Goal: Task Accomplishment & Management: Use online tool/utility

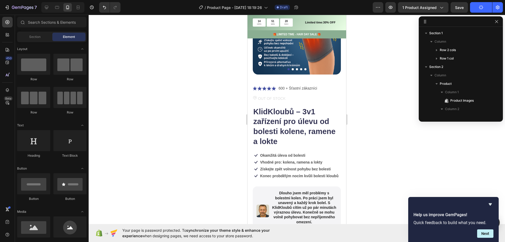
scroll to position [1253, 0]
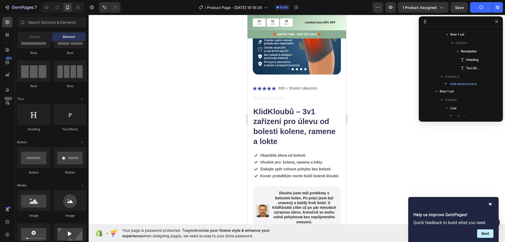
click at [478, 8] on button "Publish" at bounding box center [481, 7] width 22 height 11
click at [492, 204] on icon "Hide survey" at bounding box center [490, 204] width 6 height 6
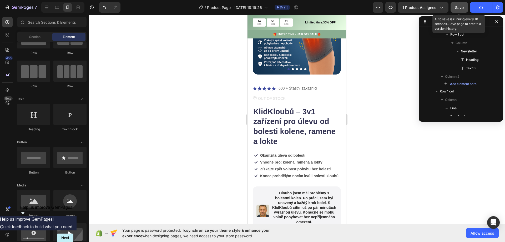
click at [460, 11] on button "Save" at bounding box center [459, 7] width 17 height 11
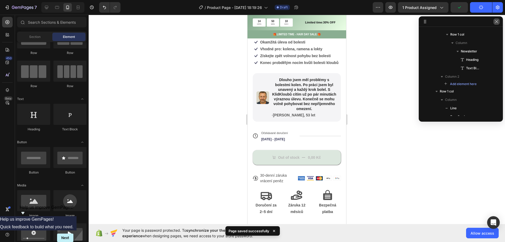
scroll to position [200, 0]
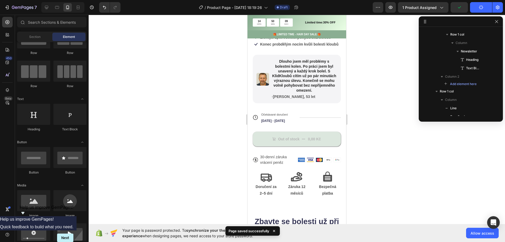
click at [493, 21] on div at bounding box center [461, 21] width 84 height 11
click at [8, 5] on icon "button" at bounding box center [6, 7] width 5 height 5
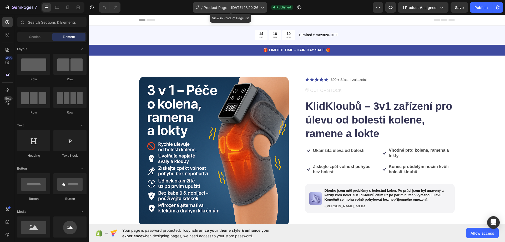
click at [231, 8] on span "Product Page - Sep 26, 18:19:26" at bounding box center [231, 8] width 55 height 6
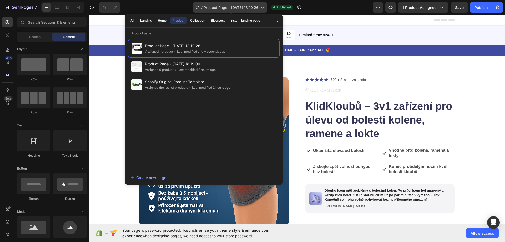
click at [231, 8] on span "Product Page - Sep 26, 18:19:26" at bounding box center [231, 8] width 55 height 6
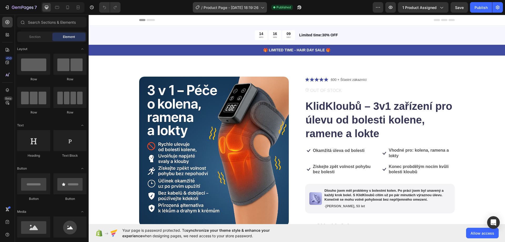
click at [230, 5] on span "Product Page - Sep 26, 18:19:26" at bounding box center [231, 8] width 55 height 6
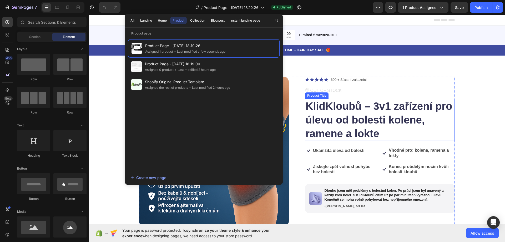
click at [307, 108] on h1 "KlidKloubů – 3v1 zařízení pro úlevu od bolesti kolene, ramene a lokte" at bounding box center [380, 120] width 150 height 42
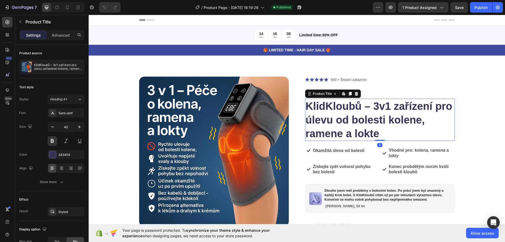
click at [306, 105] on h1 "KlidKloubů – 3v1 zařízení pro úlevu od bolesti kolene, ramene a lokte" at bounding box center [380, 120] width 150 height 42
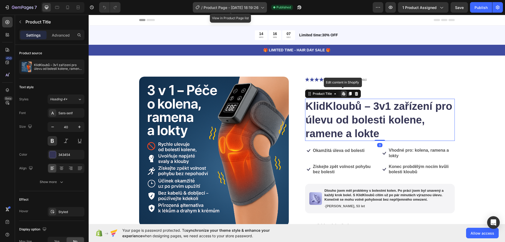
click at [240, 8] on span "Product Page - Sep 26, 18:19:26" at bounding box center [231, 8] width 55 height 6
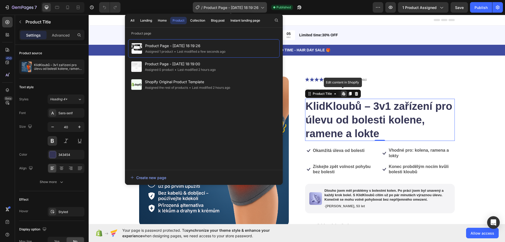
click at [215, 5] on span "Product Page - Sep 26, 18:19:26" at bounding box center [231, 8] width 55 height 6
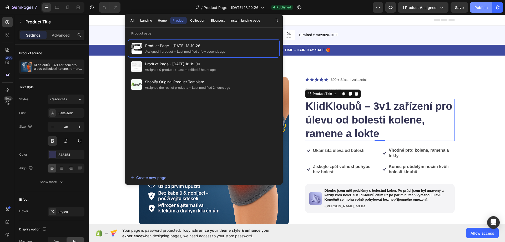
click at [482, 9] on div "Publish" at bounding box center [480, 8] width 13 height 6
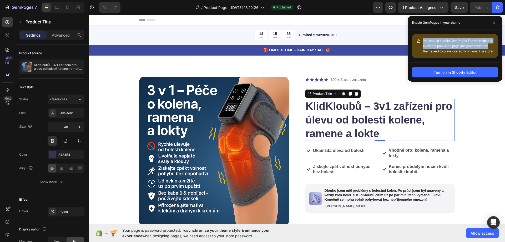
drag, startPoint x: 423, startPoint y: 40, endPoint x: 493, endPoint y: 44, distance: 70.6
click at [493, 44] on div "You should enable GemPages Theme Helper to allow the published page integrated …" at bounding box center [455, 46] width 86 height 24
click at [493, 44] on div "You should enable GemPages Theme Helper to allow the published page integrated …" at bounding box center [458, 46] width 71 height 16
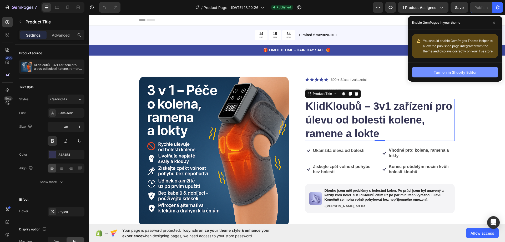
click at [452, 75] on button "Turn on in Shopify Editor" at bounding box center [455, 72] width 86 height 11
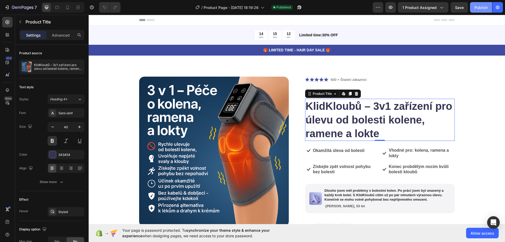
click at [483, 8] on div "Publish" at bounding box center [480, 8] width 13 height 6
click at [380, 88] on div "OUT OF STOCK" at bounding box center [380, 91] width 150 height 8
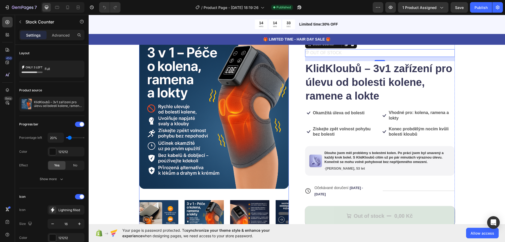
scroll to position [105, 0]
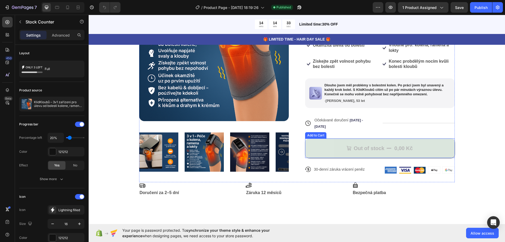
click at [326, 145] on button "Out of stock 0,00 Kč" at bounding box center [380, 147] width 150 height 19
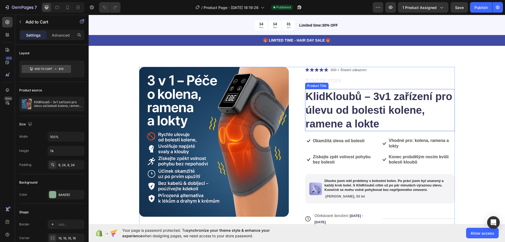
scroll to position [0, 0]
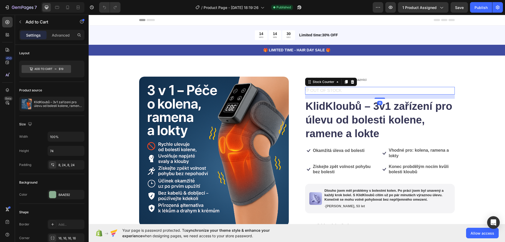
click at [312, 90] on p "OUT OF STOCK" at bounding box center [325, 91] width 31 height 8
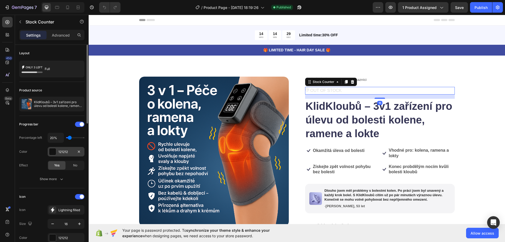
click at [52, 149] on div at bounding box center [52, 151] width 7 height 7
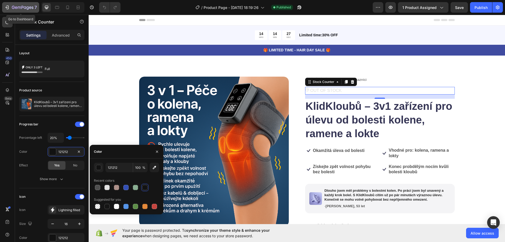
click at [9, 7] on icon "button" at bounding box center [6, 7] width 5 height 5
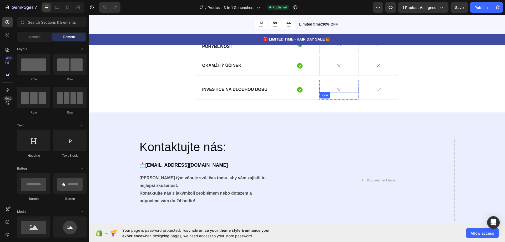
scroll to position [657, 0]
click at [296, 115] on icon at bounding box center [297, 112] width 4 height 4
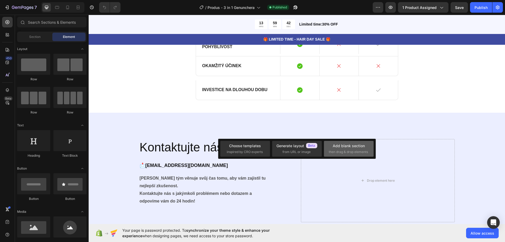
click at [342, 149] on div "Add blank section then drag & drop elements" at bounding box center [349, 148] width 40 height 11
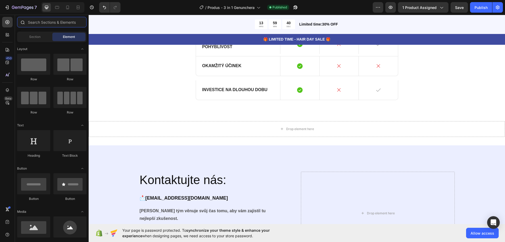
click at [36, 20] on input "text" at bounding box center [51, 22] width 69 height 11
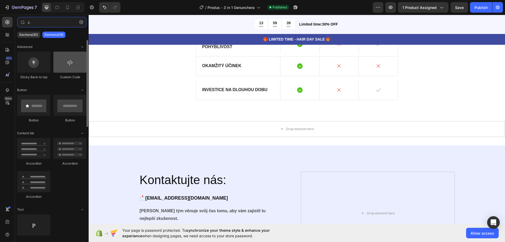
type input "c"
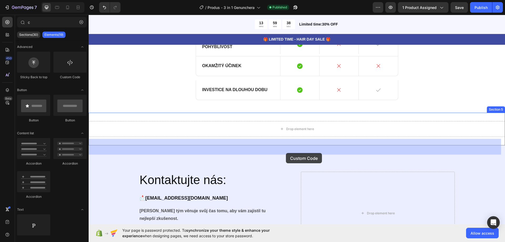
drag, startPoint x: 152, startPoint y: 75, endPoint x: 283, endPoint y: 149, distance: 150.6
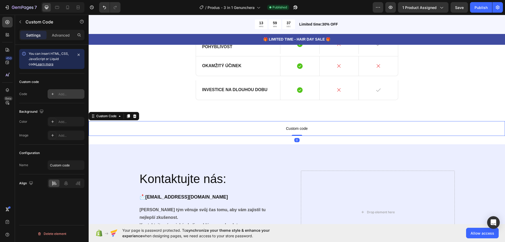
click at [63, 94] on div "Add..." at bounding box center [70, 94] width 25 height 5
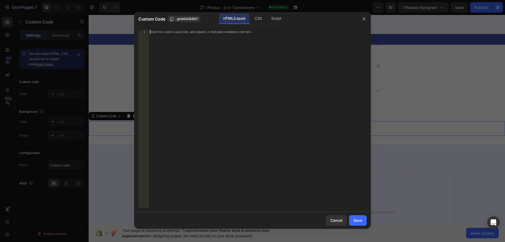
click at [208, 101] on div "Insert the custom Liquid code, add snippets, or third-party installation code h…" at bounding box center [258, 122] width 218 height 185
paste textarea "<div id="bundle-product_reviews"></div>"
type textarea "<div id="bundle-product_reviews"></div>"
click at [361, 219] on div "Save" at bounding box center [357, 220] width 9 height 6
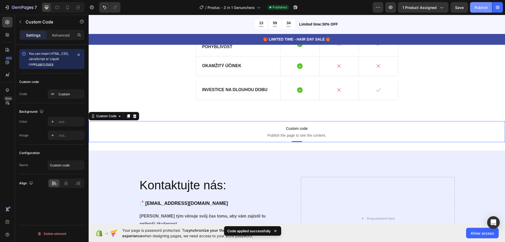
click at [482, 9] on div "Publish" at bounding box center [480, 8] width 13 height 6
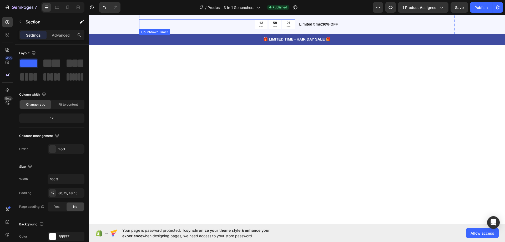
scroll to position [0, 0]
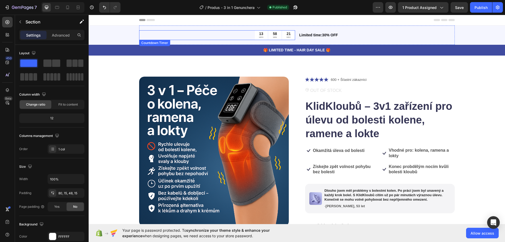
drag, startPoint x: 184, startPoint y: 160, endPoint x: 179, endPoint y: 25, distance: 134.5
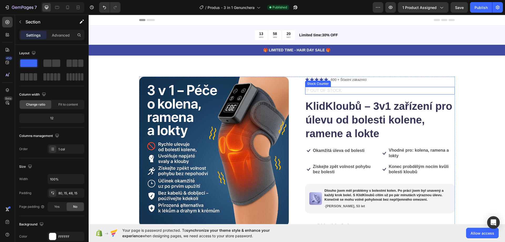
click at [326, 90] on p "OUT OF STOCK" at bounding box center [325, 91] width 31 height 8
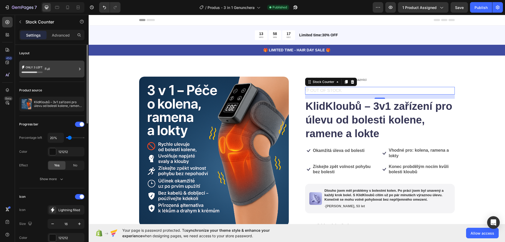
click at [52, 71] on div "Full" at bounding box center [61, 69] width 32 height 12
click at [55, 154] on div at bounding box center [52, 151] width 7 height 7
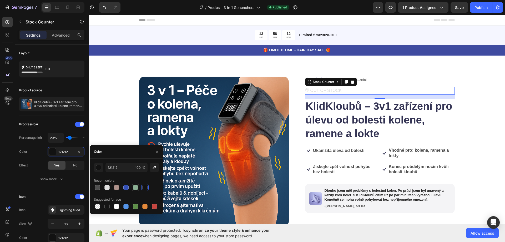
click at [135, 189] on div at bounding box center [135, 187] width 5 height 5
type input "8AAE92"
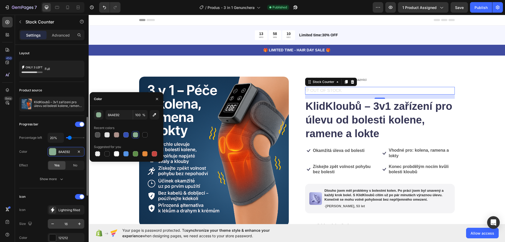
scroll to position [53, 0]
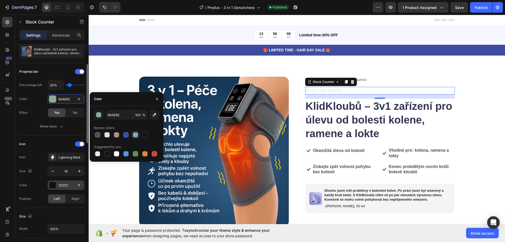
click at [53, 182] on div at bounding box center [52, 184] width 7 height 7
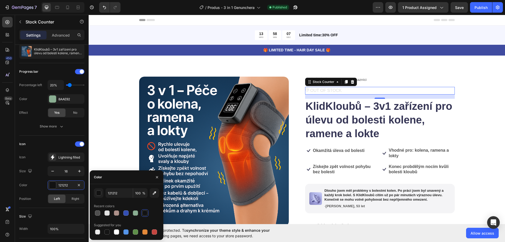
click at [160, 233] on div "121212 100 % Recent colors Suggested for you" at bounding box center [127, 211] width 74 height 47
click at [158, 233] on div at bounding box center [126, 231] width 65 height 7
click at [157, 232] on div at bounding box center [154, 231] width 7 height 7
type input "C5453F"
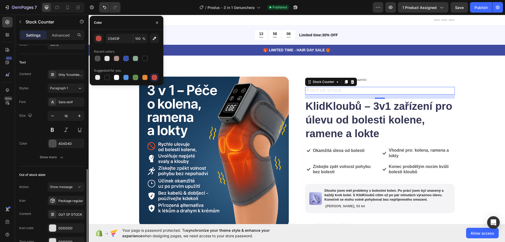
scroll to position [263, 0]
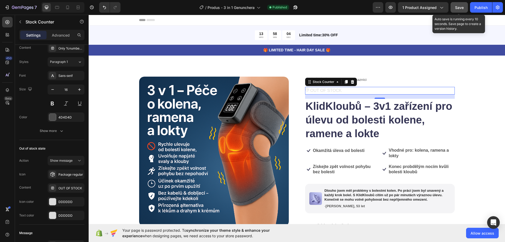
click at [457, 11] on button "Save" at bounding box center [459, 7] width 17 height 11
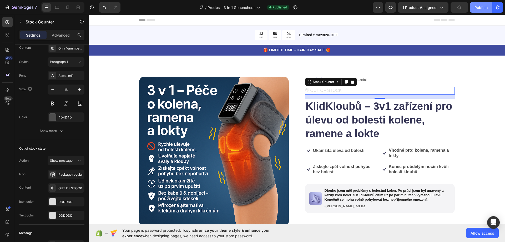
click at [473, 6] on button "Publish" at bounding box center [481, 7] width 22 height 11
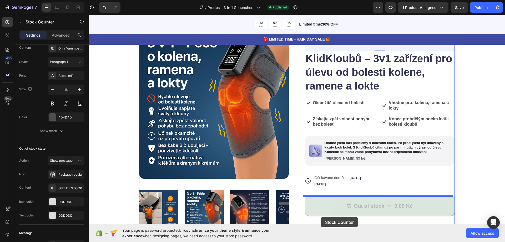
scroll to position [63, 0]
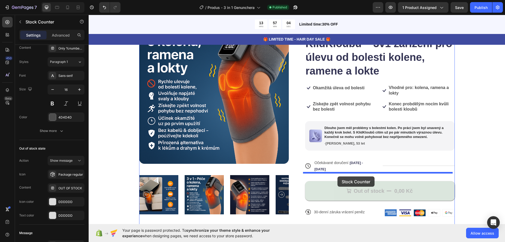
drag, startPoint x: 307, startPoint y: 82, endPoint x: 337, endPoint y: 176, distance: 98.8
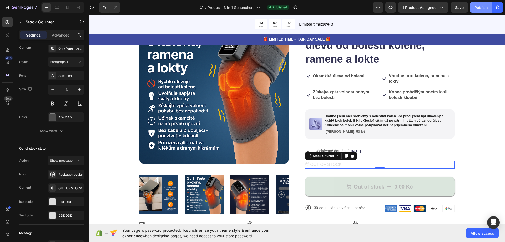
click at [477, 7] on div "Publish" at bounding box center [480, 8] width 13 height 6
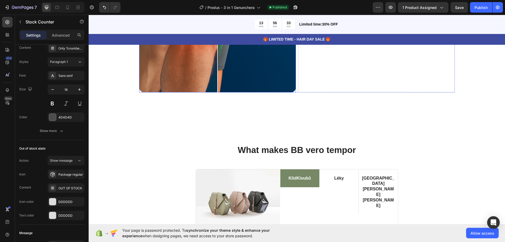
scroll to position [431, 0]
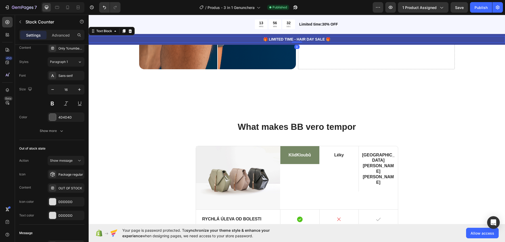
click at [95, 39] on p "🎁 LIMITED TIME - HAIR DAY SALE 🎁" at bounding box center [296, 40] width 415 height 6
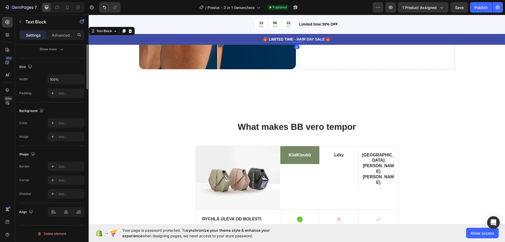
scroll to position [0, 0]
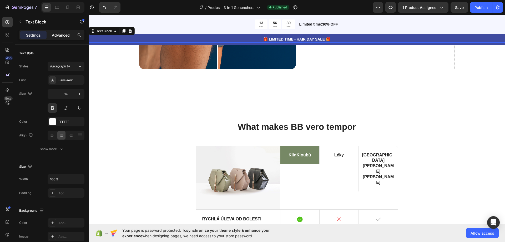
click at [55, 39] on div "Advanced" at bounding box center [61, 35] width 26 height 8
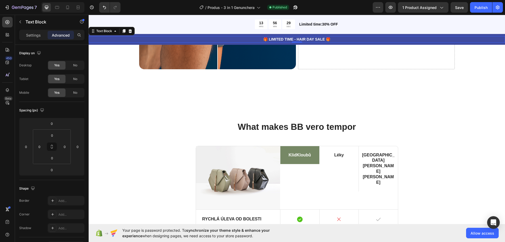
click at [30, 36] on p "Settings" at bounding box center [33, 35] width 15 height 6
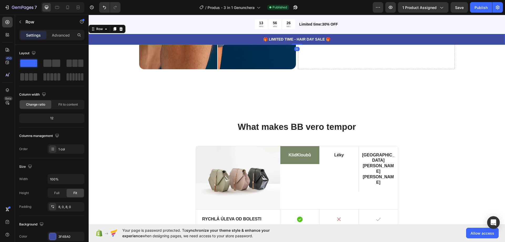
click at [134, 35] on div "🎁 LIMITED TIME - HAIR DAY SALE 🎁 Text Block Row 0" at bounding box center [297, 39] width 416 height 11
click at [68, 235] on div "3F4BA0" at bounding box center [65, 236] width 15 height 5
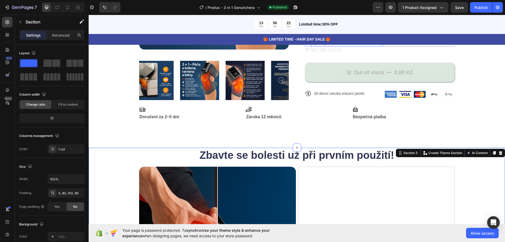
scroll to position [115, 0]
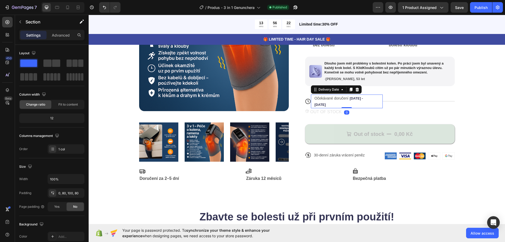
click at [329, 105] on div "Očekávané doručení [DATE] - [DATE]" at bounding box center [344, 101] width 60 height 14
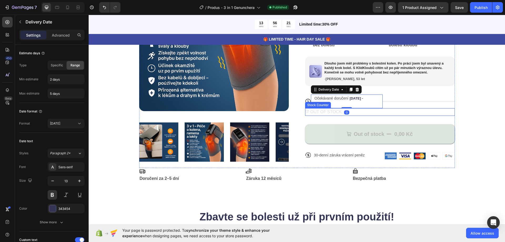
click at [330, 110] on p "OUT OF STOCK" at bounding box center [325, 112] width 31 height 8
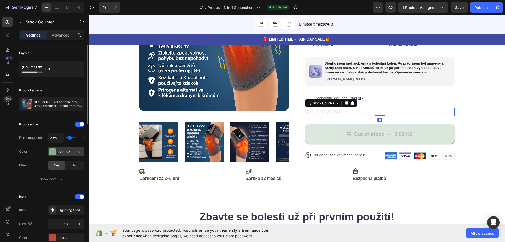
click at [57, 153] on div "8AAE92" at bounding box center [66, 151] width 37 height 9
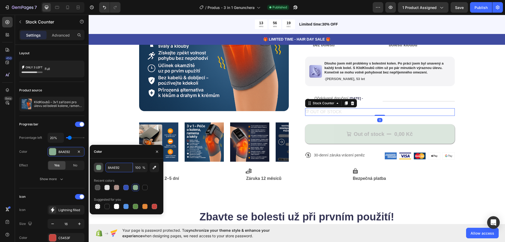
paste input "3F4BA0"
type input "3F4BA0"
click at [111, 134] on div "Product Images Icon Icon Icon Icon Icon Icon List 600 + Šťastní zákazníci Text …" at bounding box center [297, 71] width 374 height 221
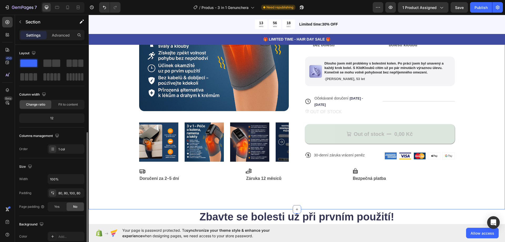
scroll to position [53, 0]
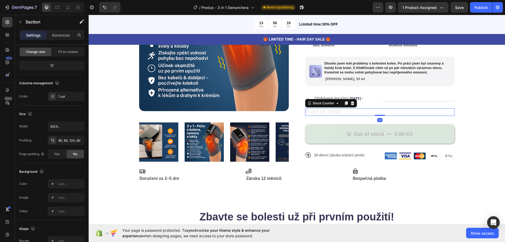
click at [317, 110] on p "OUT OF STOCK" at bounding box center [325, 112] width 31 height 8
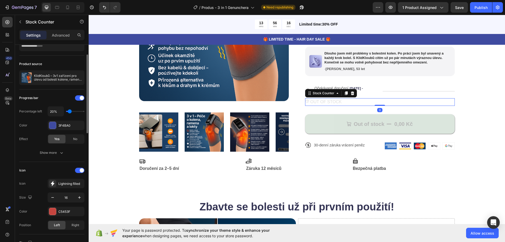
scroll to position [141, 0]
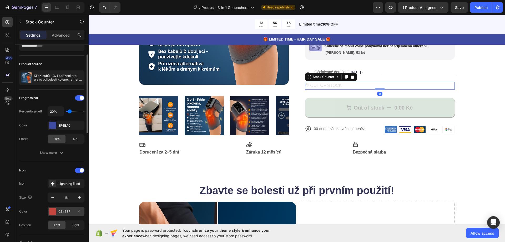
click at [54, 209] on div at bounding box center [52, 211] width 7 height 7
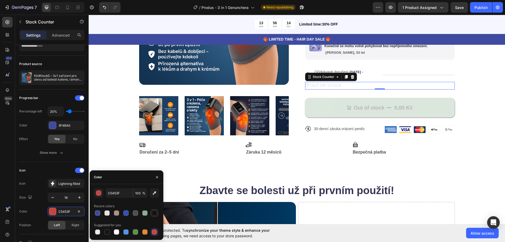
click at [154, 211] on div at bounding box center [154, 212] width 5 height 5
type input "121212"
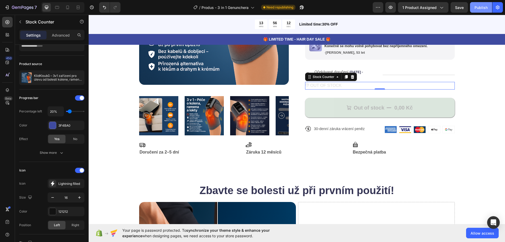
click at [479, 7] on div "Publish" at bounding box center [480, 8] width 13 height 6
click at [346, 85] on div "OUT OF STOCK" at bounding box center [380, 86] width 150 height 8
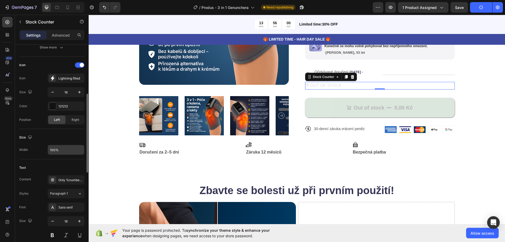
scroll to position [158, 0]
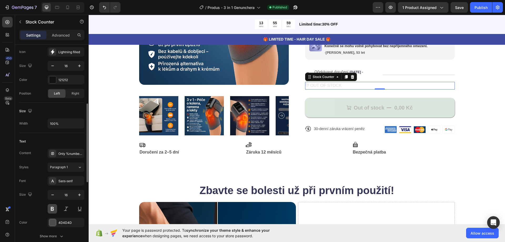
click at [54, 210] on button at bounding box center [52, 208] width 9 height 9
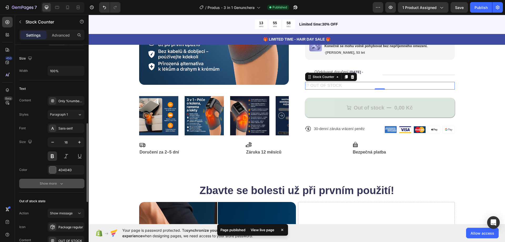
scroll to position [237, 0]
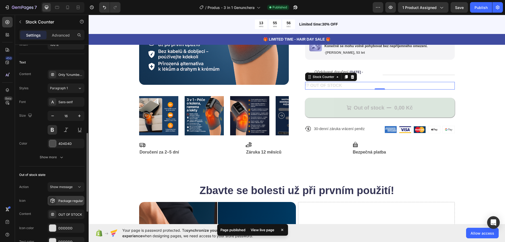
click at [70, 201] on div "Package regular" at bounding box center [70, 200] width 25 height 5
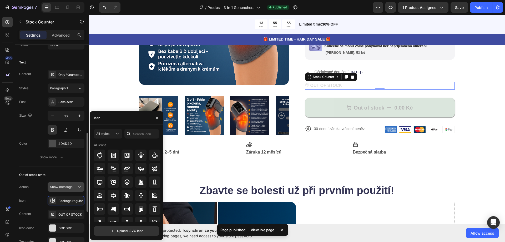
click at [71, 188] on span "Show message" at bounding box center [61, 187] width 23 height 4
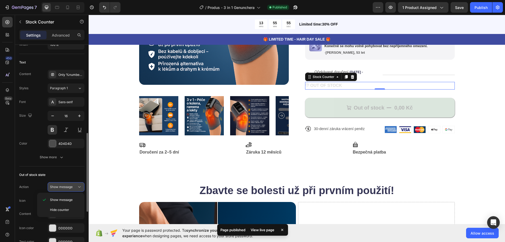
click at [71, 188] on span "Show message" at bounding box center [61, 187] width 23 height 4
click at [72, 216] on div "OUT OF STOCK" at bounding box center [70, 214] width 25 height 5
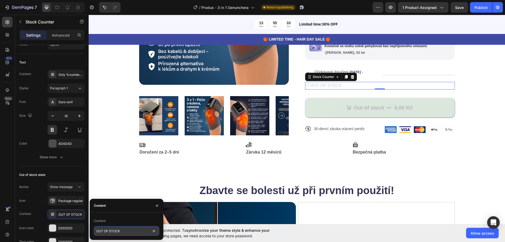
click at [132, 229] on input "OUT OF STOCK" at bounding box center [126, 230] width 65 height 9
paste input "Není skladem"
type input "Není skladem"
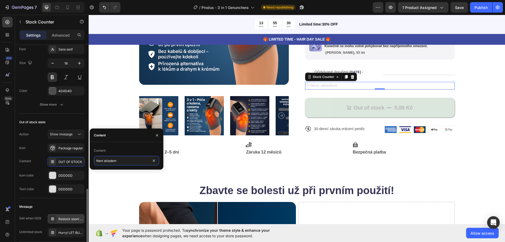
scroll to position [316, 0]
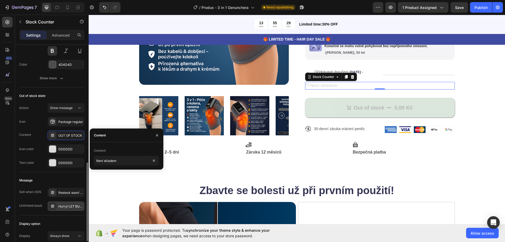
click at [67, 207] on div "Hurry! LET BUY NOW" at bounding box center [70, 206] width 25 height 5
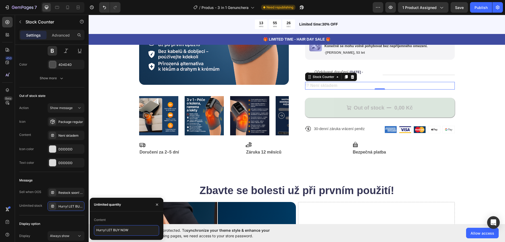
drag, startPoint x: 129, startPoint y: 230, endPoint x: 91, endPoint y: 232, distance: 38.2
click at [91, 232] on div "Content Hurry! LET BUY NOW" at bounding box center [127, 225] width 74 height 20
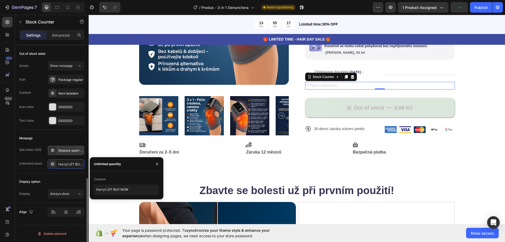
click at [71, 153] on div "Restock soon! PREORDER NOW" at bounding box center [70, 150] width 25 height 5
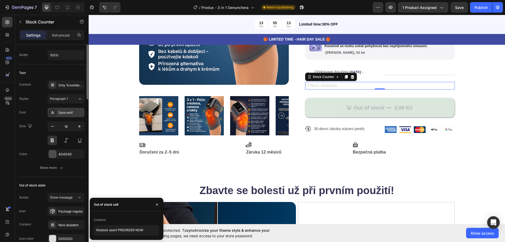
scroll to position [121, 0]
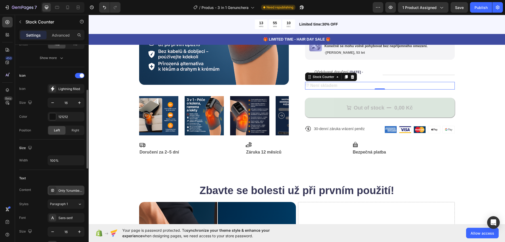
click at [63, 191] on div "Only %number% left" at bounding box center [70, 190] width 25 height 5
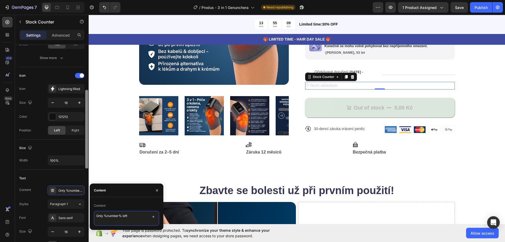
drag, startPoint x: 140, startPoint y: 217, endPoint x: 85, endPoint y: 214, distance: 54.8
click at [85, 214] on div "450 Beta c Sections(30) Elements(19) Advanced Sticky Back to top Custom Code Bu…" at bounding box center [44, 128] width 89 height 227
click at [139, 217] on textarea "Only %number% left" at bounding box center [126, 218] width 65 height 15
paste textarea "Zbývá už jen %number%"
type textarea "Zbývá už jen %number%"
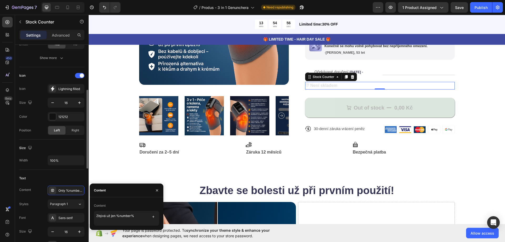
click at [71, 176] on div "Text" at bounding box center [51, 178] width 65 height 8
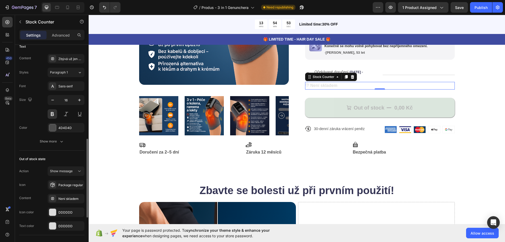
scroll to position [331, 0]
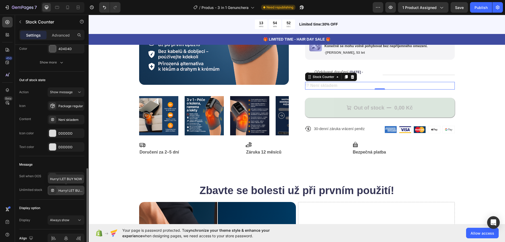
click at [66, 192] on div "Hurry! LET BUY NOW" at bounding box center [70, 190] width 25 height 5
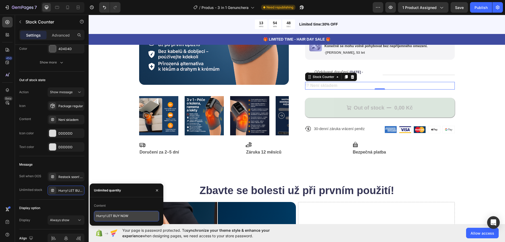
click at [138, 217] on textarea "Hurry! LET BUY NOW" at bounding box center [126, 216] width 65 height 11
paste textarea "Rychle! Kupte hned [PERSON_NAME]"
type textarea "Rychle! Kupte hned [PERSON_NAME]"
click at [483, 6] on div "Publish" at bounding box center [480, 8] width 13 height 6
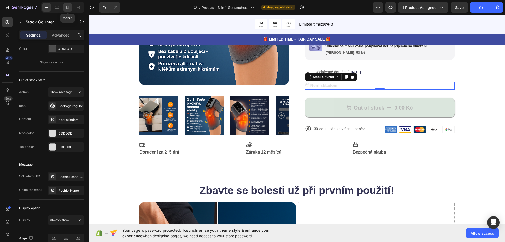
click at [71, 8] on div at bounding box center [67, 7] width 8 height 8
type input "14"
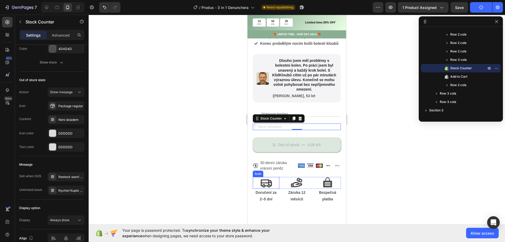
scroll to position [239, 0]
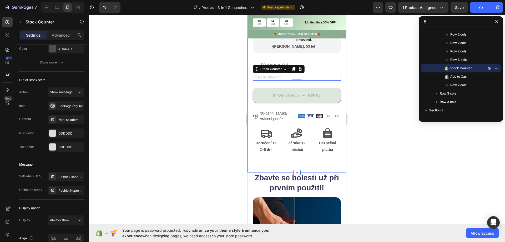
click at [220, 128] on div at bounding box center [297, 128] width 416 height 227
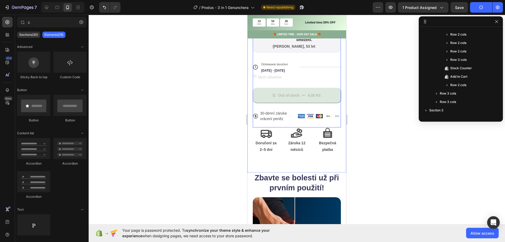
click at [293, 80] on div "Není skladem" at bounding box center [297, 77] width 88 height 7
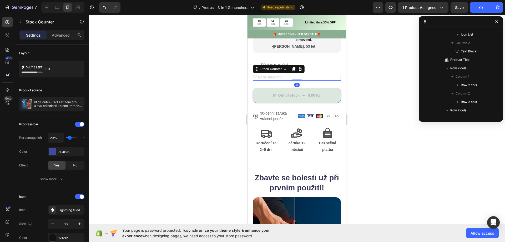
scroll to position [268, 0]
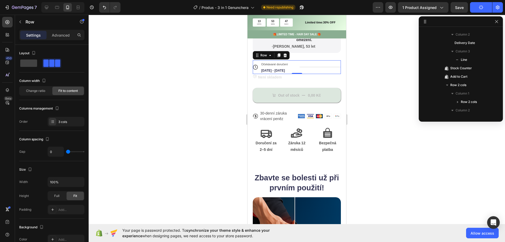
click at [326, 71] on div "Title Line" at bounding box center [321, 67] width 42 height 14
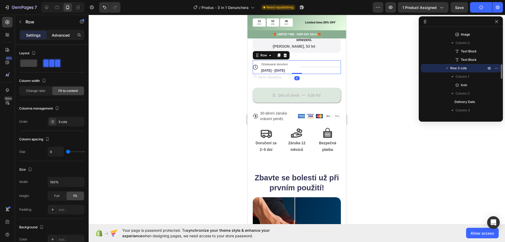
click at [64, 38] on div "Advanced" at bounding box center [61, 35] width 26 height 8
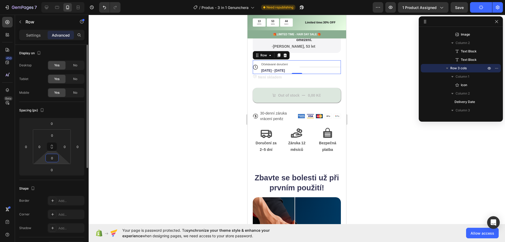
click at [49, 160] on input "0" at bounding box center [52, 158] width 11 height 8
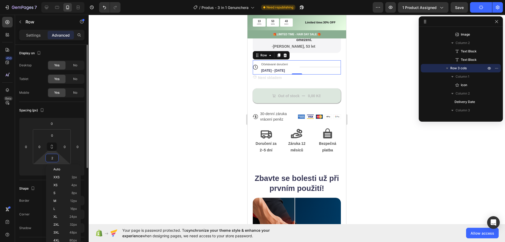
type input "20"
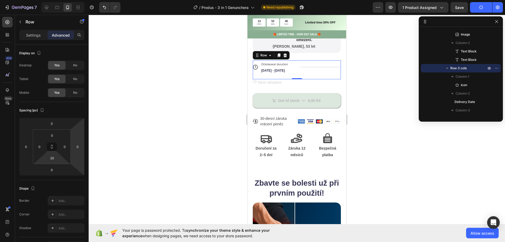
click at [176, 109] on div at bounding box center [297, 128] width 416 height 227
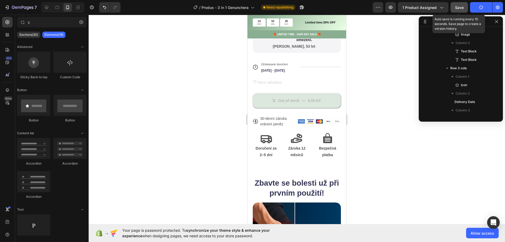
click at [455, 9] on button "Save" at bounding box center [459, 7] width 17 height 11
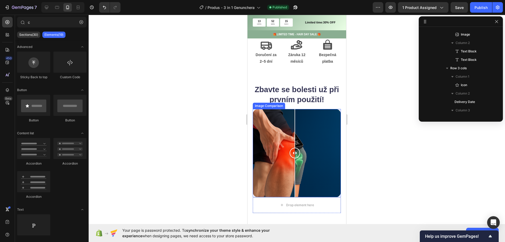
scroll to position [371, 0]
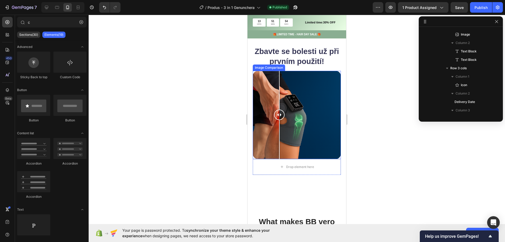
click at [279, 125] on div at bounding box center [297, 115] width 88 height 88
click at [283, 76] on div at bounding box center [282, 115] width 11 height 88
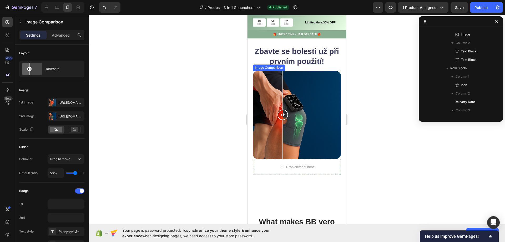
scroll to position [500, 0]
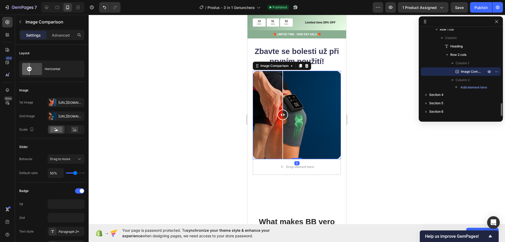
click at [307, 80] on div at bounding box center [297, 115] width 88 height 88
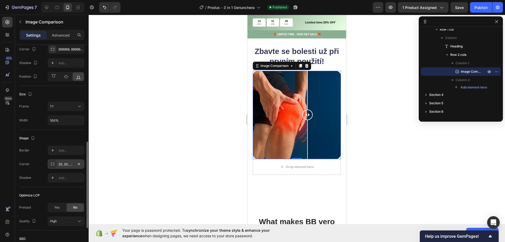
scroll to position [307, 0]
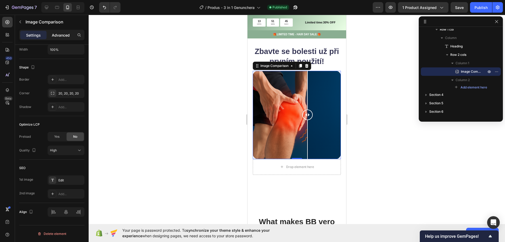
click at [63, 33] on p "Advanced" at bounding box center [61, 35] width 18 height 6
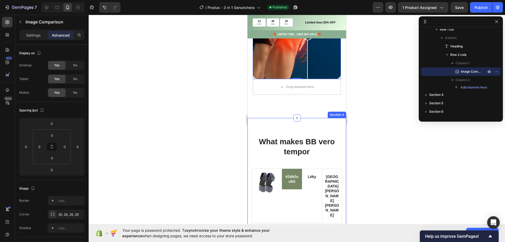
scroll to position [449, 0]
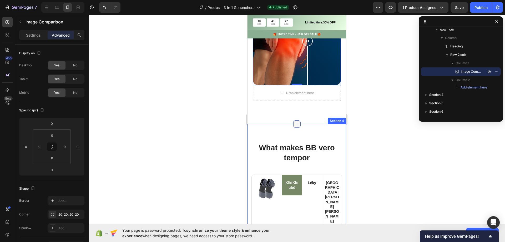
click at [295, 122] on icon at bounding box center [297, 124] width 4 height 4
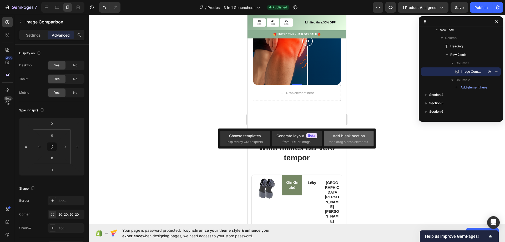
click at [357, 140] on span "then drag & drop elements" at bounding box center [348, 141] width 39 height 5
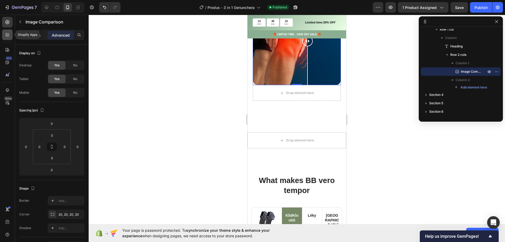
click at [8, 38] on div at bounding box center [7, 34] width 11 height 11
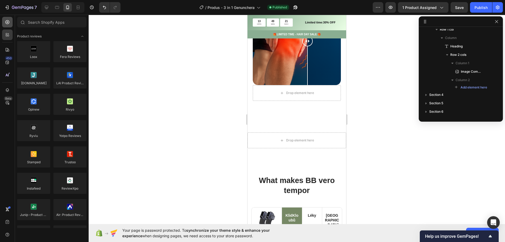
click at [12, 24] on div at bounding box center [7, 22] width 11 height 11
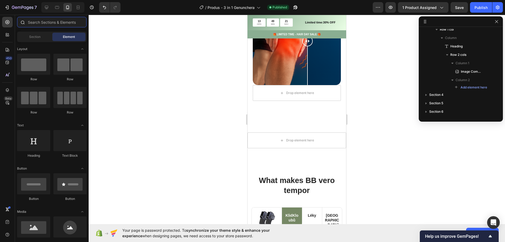
click at [43, 23] on input "text" at bounding box center [51, 22] width 69 height 11
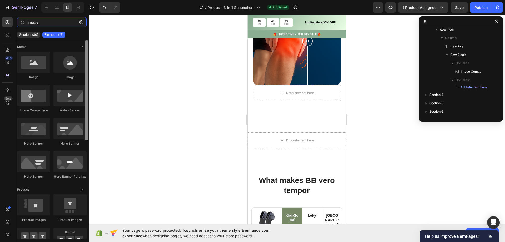
type input "image"
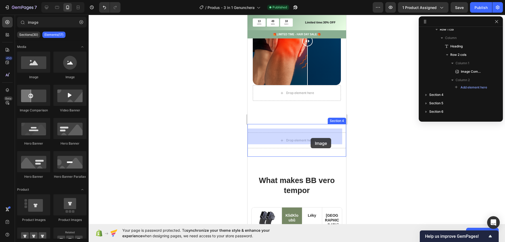
drag, startPoint x: 332, startPoint y: 87, endPoint x: 310, endPoint y: 138, distance: 55.8
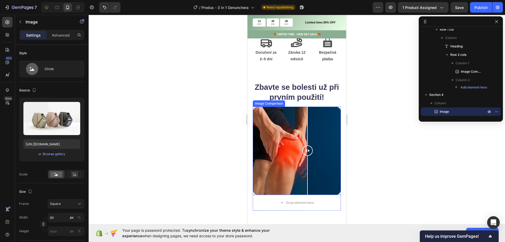
scroll to position [349, 0]
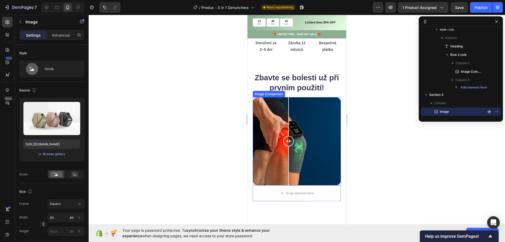
drag, startPoint x: 306, startPoint y: 142, endPoint x: 288, endPoint y: 149, distance: 19.1
click at [288, 146] on div at bounding box center [288, 141] width 11 height 11
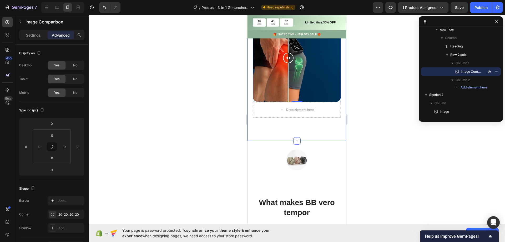
scroll to position [454, 0]
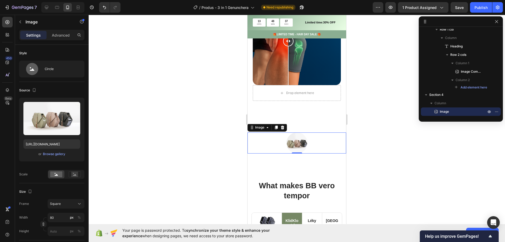
click at [292, 138] on img at bounding box center [296, 142] width 21 height 21
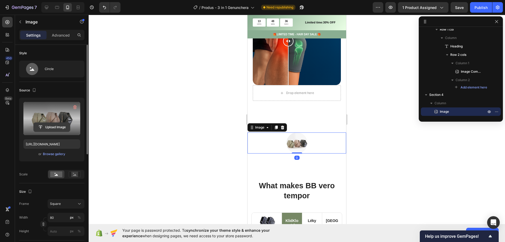
click at [42, 126] on input "file" at bounding box center [52, 127] width 36 height 9
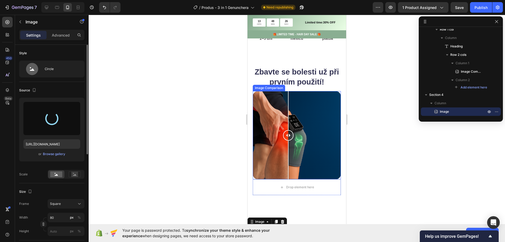
scroll to position [349, 0]
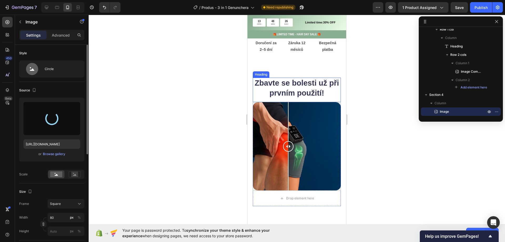
click at [275, 96] on strong "Zbavte se bolesti už při prvním použití!" at bounding box center [297, 88] width 84 height 18
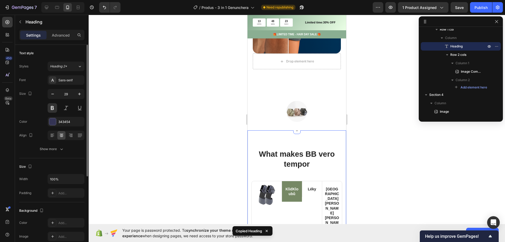
scroll to position [480, 0]
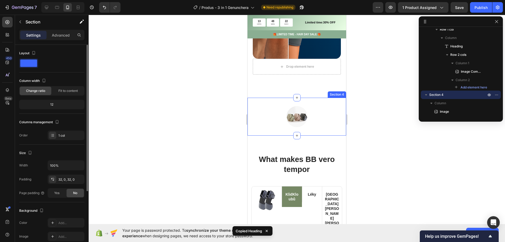
click at [295, 99] on div "Image Section 4" at bounding box center [296, 117] width 99 height 38
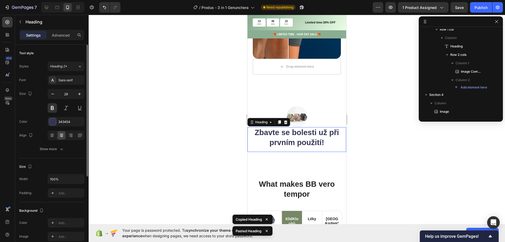
scroll to position [534, 0]
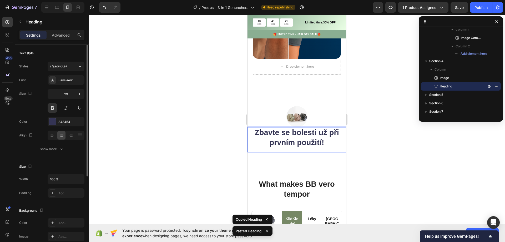
drag, startPoint x: 298, startPoint y: 135, endPoint x: 298, endPoint y: 129, distance: 6.1
click at [250, 128] on p "Zbavte se bolesti už při prvním použití!" at bounding box center [297, 138] width 98 height 20
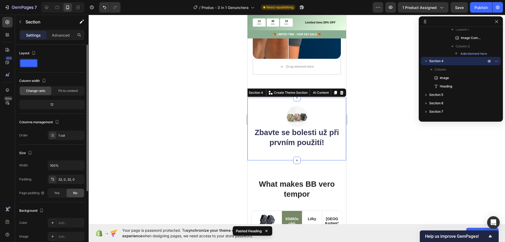
click at [262, 150] on div "Image ⁠⁠⁠⁠⁠⁠⁠ Zbavte se bolesti už při prvním použití! Heading Section 4 You ca…" at bounding box center [296, 129] width 99 height 62
click at [263, 132] on strong "Zbavte se bolesti už při prvním použití!" at bounding box center [297, 137] width 84 height 18
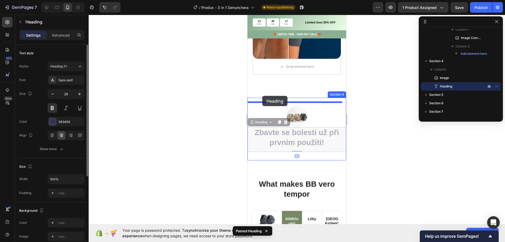
drag, startPoint x: 254, startPoint y: 122, endPoint x: 266, endPoint y: 100, distance: 24.4
click at [262, 96] on div "iPhone 13 Mini ( 375 px) iPhone 13 Mini iPhone 13 Pro iPhone 11 Pro Max iPhone …" at bounding box center [296, 155] width 99 height 1243
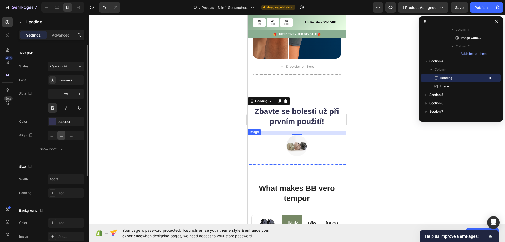
click at [298, 144] on img at bounding box center [296, 145] width 21 height 21
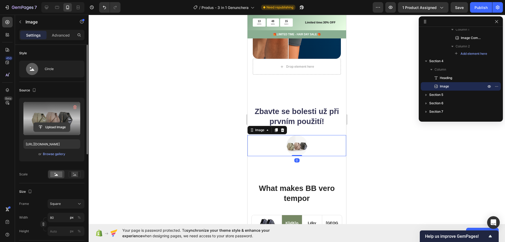
click at [55, 124] on input "file" at bounding box center [52, 127] width 36 height 9
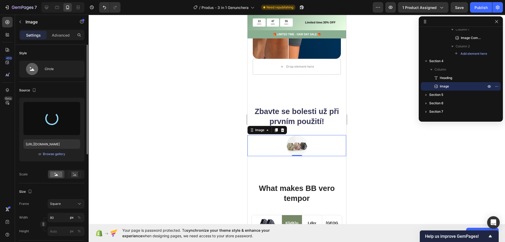
type input "[URL][DOMAIN_NAME]"
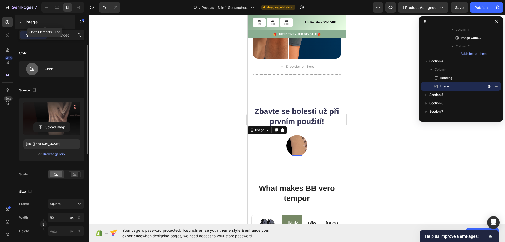
click at [20, 21] on icon "button" at bounding box center [20, 22] width 2 height 3
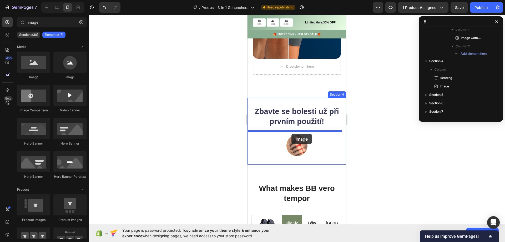
drag, startPoint x: 284, startPoint y: 79, endPoint x: 291, endPoint y: 134, distance: 55.5
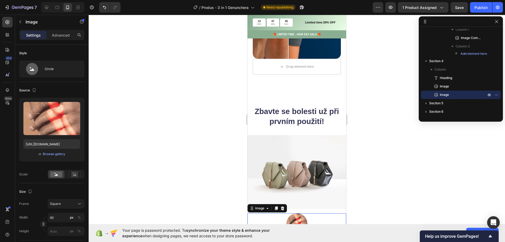
click at [302, 213] on img at bounding box center [296, 223] width 21 height 21
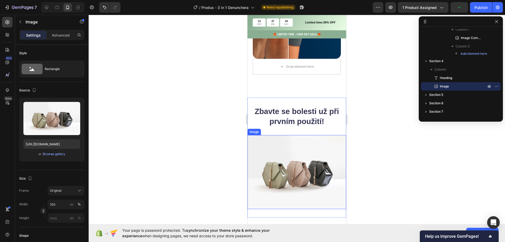
click at [286, 159] on img at bounding box center [296, 172] width 99 height 74
click at [54, 154] on div "Browse gallery" at bounding box center [54, 153] width 22 height 5
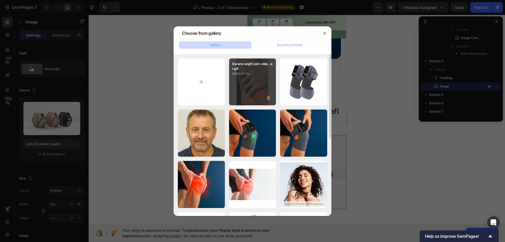
click at [250, 81] on div "Durere-ezgif.com-vide...er.gif 8580.47 kb" at bounding box center [252, 81] width 47 height 47
type input "[URL][DOMAIN_NAME]"
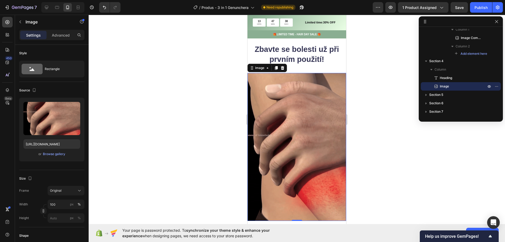
scroll to position [533, 0]
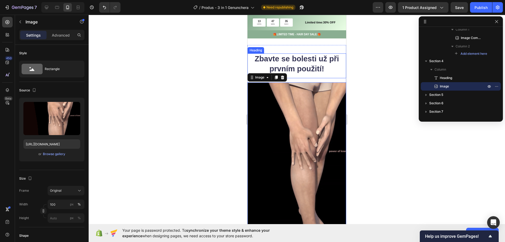
click at [299, 59] on strong "Zbavte se bolesti už při prvním použití!" at bounding box center [297, 63] width 84 height 18
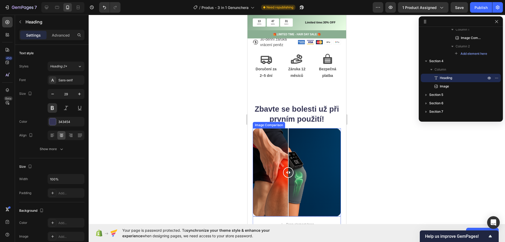
scroll to position [323, 0]
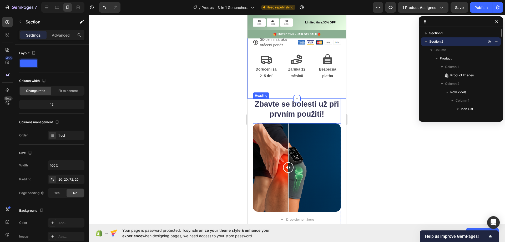
click at [261, 110] on strong "Zbavte se bolesti už při prvním použití!" at bounding box center [297, 109] width 84 height 18
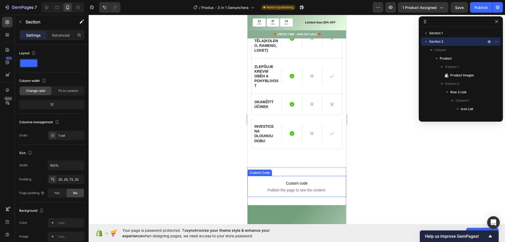
scroll to position [928, 0]
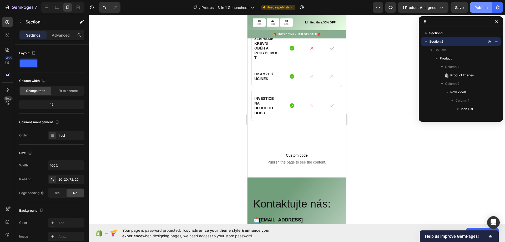
click at [485, 8] on div "Publish" at bounding box center [480, 8] width 13 height 6
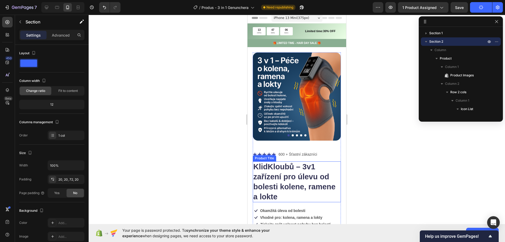
scroll to position [0, 0]
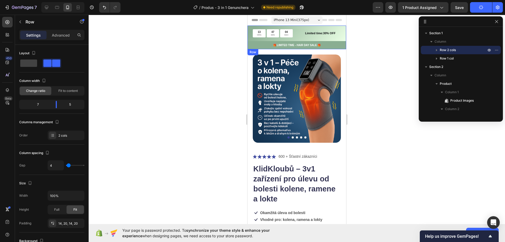
click at [250, 37] on div "13 HRS 47 MIN 04 SEC Countdown Timer Limited time:30% OFF Text Block Row" at bounding box center [296, 34] width 99 height 16
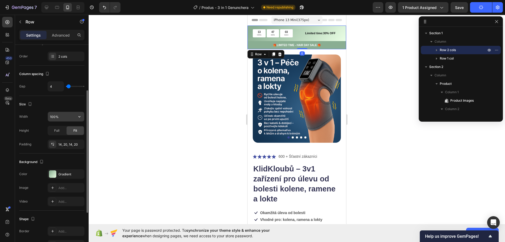
scroll to position [155, 0]
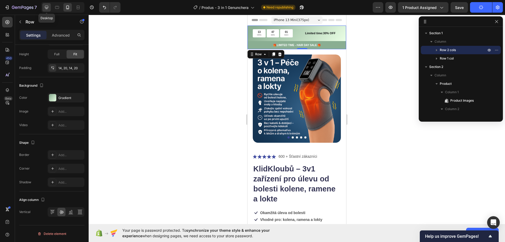
click at [45, 7] on icon at bounding box center [46, 7] width 3 height 3
type input "14"
type input "1200"
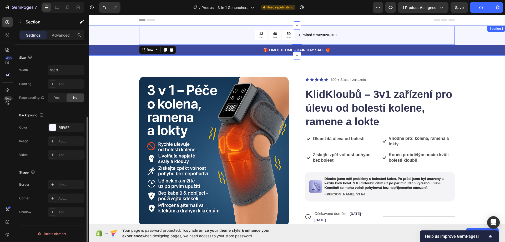
click at [111, 35] on div "13 HRS 46 MIN 59 SEC Countdown Timer Limited time:30% OFF Text Block Row 0 🎁 LI…" at bounding box center [297, 41] width 416 height 30
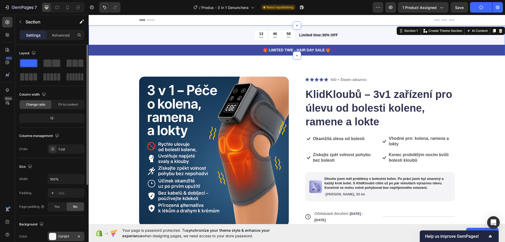
click at [64, 238] on div "F5F6FF" at bounding box center [65, 236] width 15 height 5
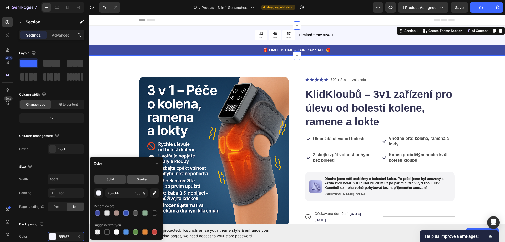
click at [145, 179] on span "Gradient" at bounding box center [142, 179] width 13 height 5
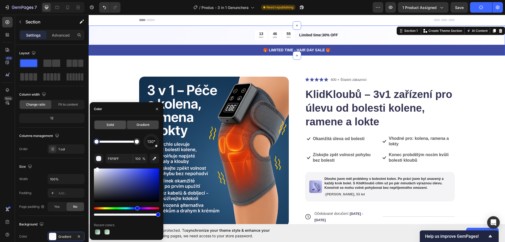
click at [113, 126] on span "Solid" at bounding box center [110, 124] width 7 height 5
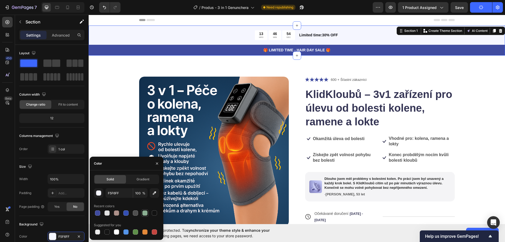
click at [145, 212] on div at bounding box center [144, 212] width 5 height 5
type input "8AAE92"
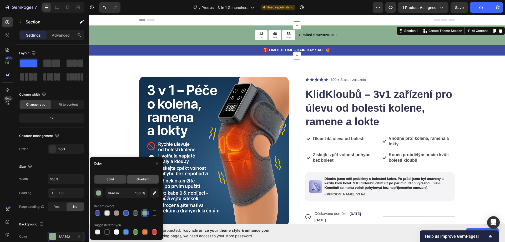
click at [147, 175] on div "Gradient" at bounding box center [143, 179] width 32 height 8
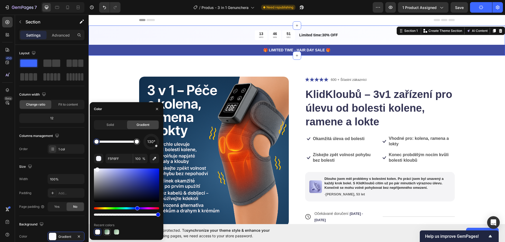
click at [108, 233] on div at bounding box center [106, 231] width 5 height 5
type input "719E7B"
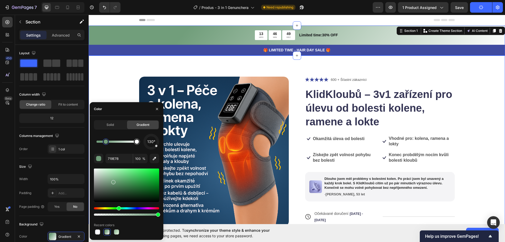
click at [144, 59] on div "Product Images Icon Icon Icon Icon Icon Icon List 600 + Šťastní zákazníci Text …" at bounding box center [297, 192] width 416 height 274
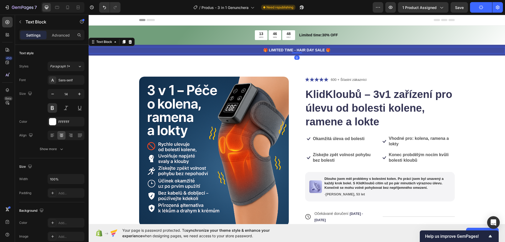
click at [97, 48] on p "🎁 LIMITED TIME - HAIR DAY SALE 🎁" at bounding box center [296, 50] width 415 height 6
click at [101, 47] on div "🎁 LIMITED TIME - HAIR DAY SALE 🎁" at bounding box center [297, 50] width 416 height 7
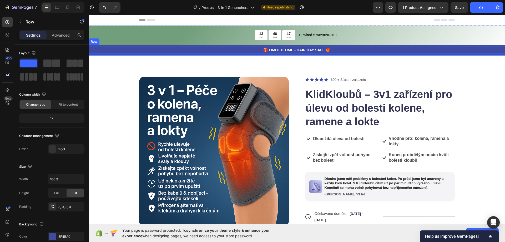
click at [119, 46] on div "🎁 LIMITED TIME - HAIR DAY SALE 🎁 Text Block 0 Row" at bounding box center [297, 50] width 416 height 11
click at [61, 36] on p "Advanced" at bounding box center [61, 35] width 18 height 6
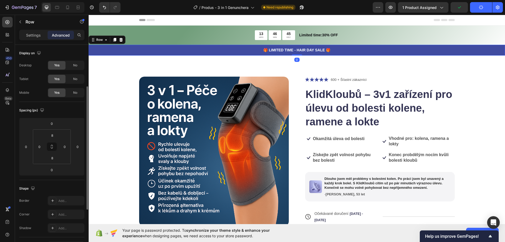
scroll to position [79, 0]
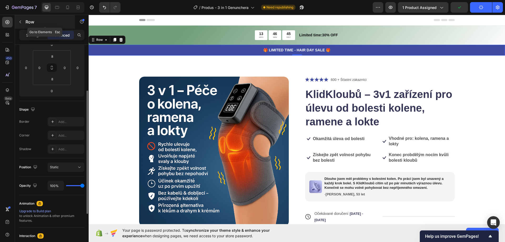
click at [31, 27] on div "Row" at bounding box center [45, 22] width 60 height 14
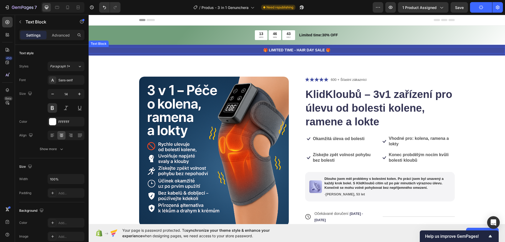
click at [97, 47] on div "🎁 LIMITED TIME - HAIR DAY SALE 🎁 Text Block" at bounding box center [297, 50] width 416 height 7
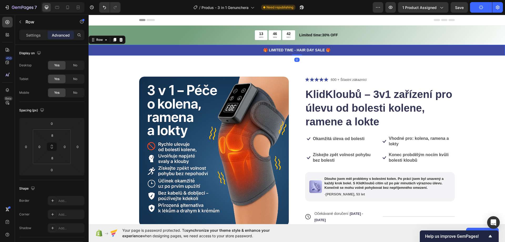
click at [120, 46] on div "🎁 LIMITED TIME - HAIR DAY SALE 🎁 Text Block Row 0" at bounding box center [297, 50] width 416 height 11
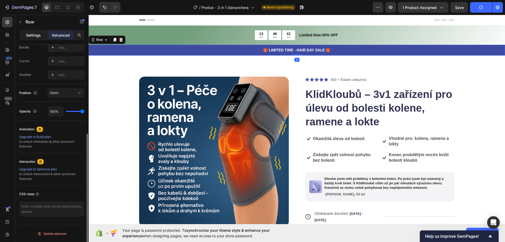
click at [41, 38] on div "Settings" at bounding box center [33, 35] width 26 height 8
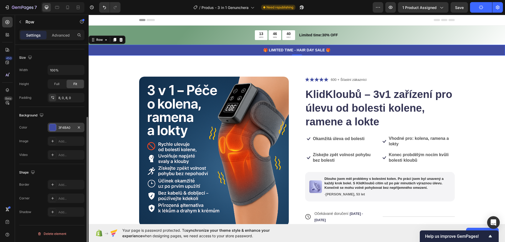
click at [59, 127] on div "3F4BA0" at bounding box center [65, 127] width 15 height 5
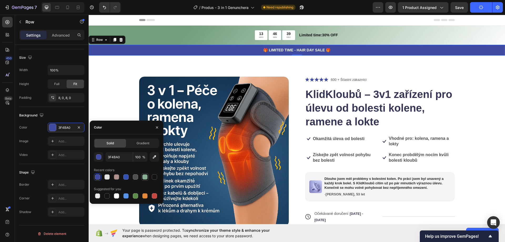
click at [148, 178] on div at bounding box center [145, 177] width 6 height 6
type input "8AAE92"
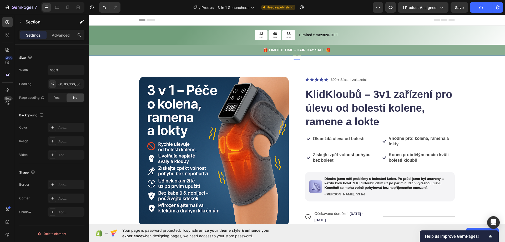
click at [117, 76] on div "Product Images Icon Icon Icon Icon Icon Icon List 600 + Šťastní zákazníci Text …" at bounding box center [297, 192] width 416 height 274
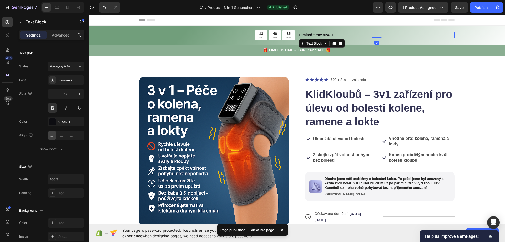
click at [326, 33] on p "Limited time:30% OFF" at bounding box center [376, 35] width 155 height 6
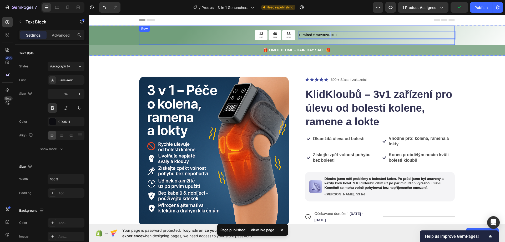
drag, startPoint x: 345, startPoint y: 36, endPoint x: 295, endPoint y: 38, distance: 50.8
click at [295, 38] on div "13 HRS 46 MIN 33 SEC Countdown Timer Limited time:30% OFF Text Block 0 Row" at bounding box center [297, 35] width 316 height 19
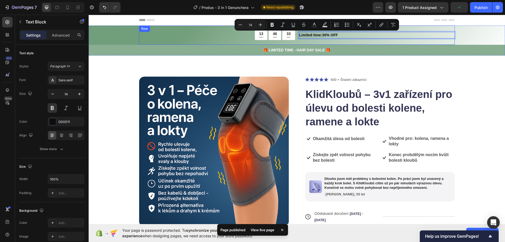
copy p "Limited time:30% OFF"
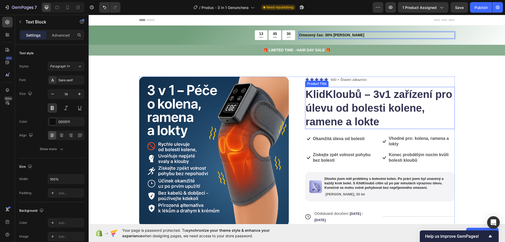
scroll to position [53, 0]
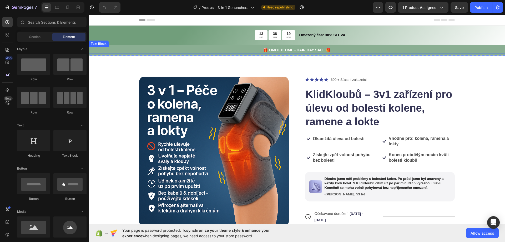
click at [269, 49] on p "🎁 LIMITED TIME - HAIR DAY SALE 🎁" at bounding box center [296, 50] width 415 height 6
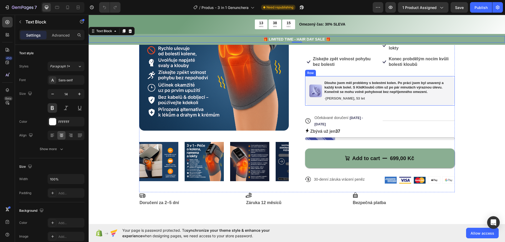
scroll to position [105, 0]
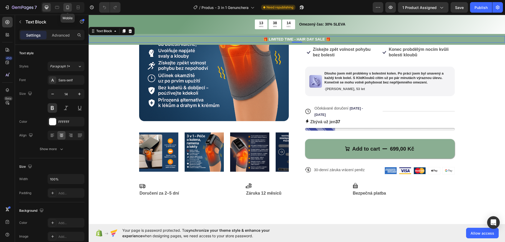
click at [70, 5] on icon at bounding box center [67, 7] width 5 height 5
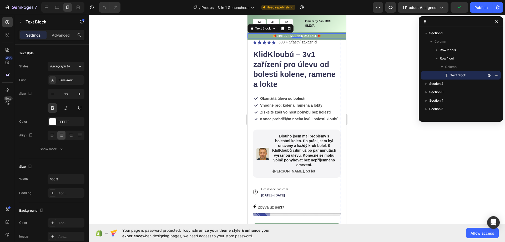
scroll to position [158, 0]
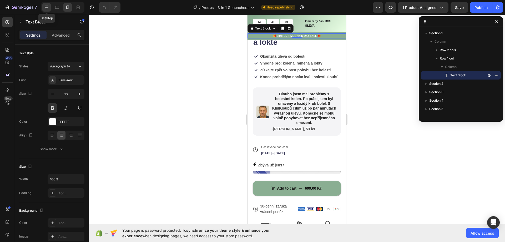
click at [50, 6] on div at bounding box center [46, 7] width 8 height 8
type input "14"
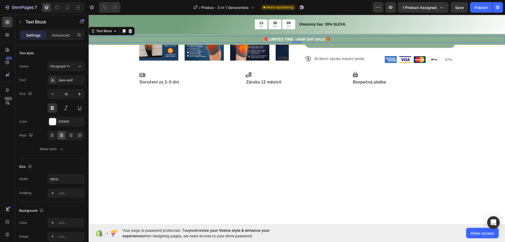
scroll to position [102, 0]
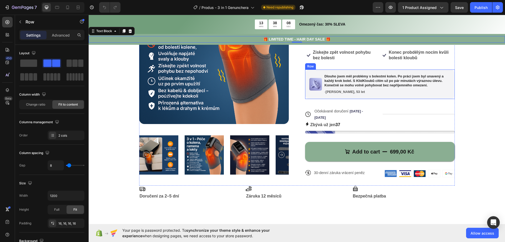
click at [305, 80] on div "Image Dlouho jsem měl problémy s bolestmi kolen. Po práci jsem byl unavený a ka…" at bounding box center [380, 83] width 150 height 29
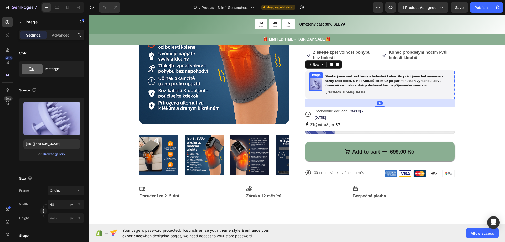
click at [310, 82] on img at bounding box center [315, 84] width 13 height 13
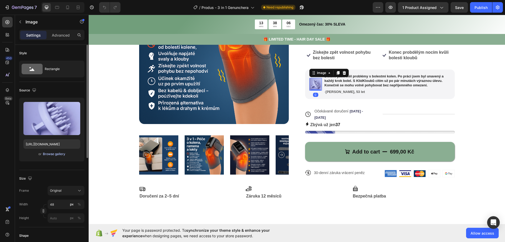
click at [51, 155] on div "Browse gallery" at bounding box center [54, 153] width 22 height 5
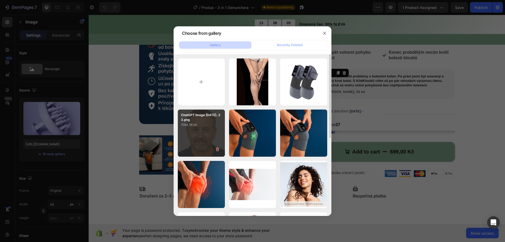
click at [182, 123] on p "1584.36 kb" at bounding box center [201, 124] width 41 height 5
type input "https://cdn.shopify.com/s/files/1/0945/3436/9664/files/gempages_586145985361609…"
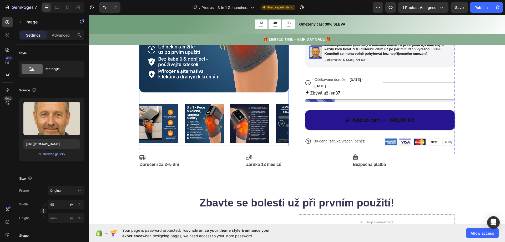
scroll to position [181, 0]
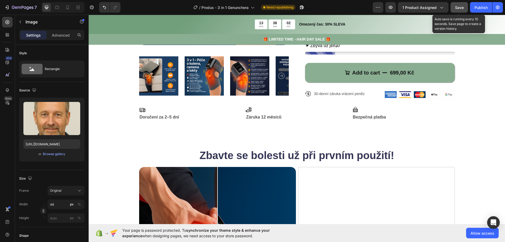
click at [464, 7] on button "Save" at bounding box center [459, 7] width 17 height 11
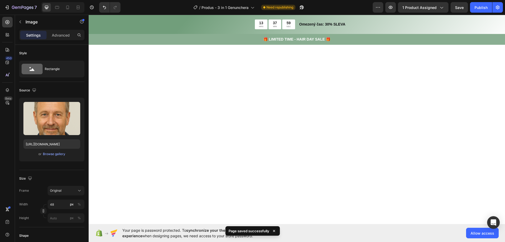
scroll to position [628, 0]
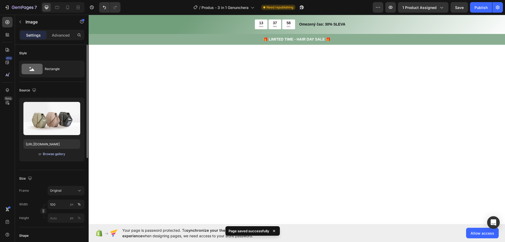
click at [50, 154] on div "Browse gallery" at bounding box center [54, 153] width 22 height 5
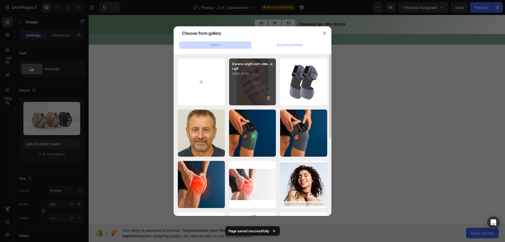
click at [255, 83] on div "Durere-ezgif.com-vide...er.gif 8580.47 kb" at bounding box center [252, 81] width 47 height 47
type input "[URL][DOMAIN_NAME]"
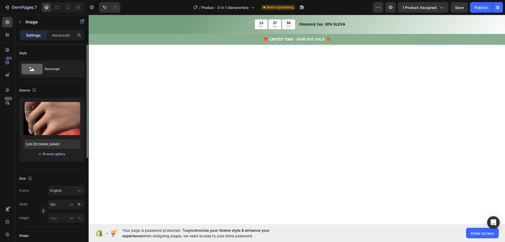
scroll to position [970, 0]
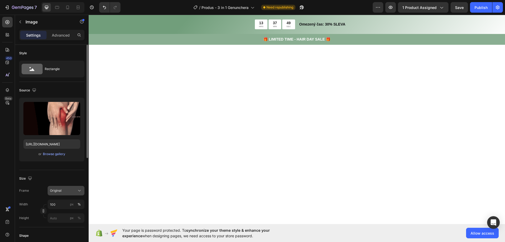
click at [61, 188] on span "Original" at bounding box center [56, 190] width 12 height 5
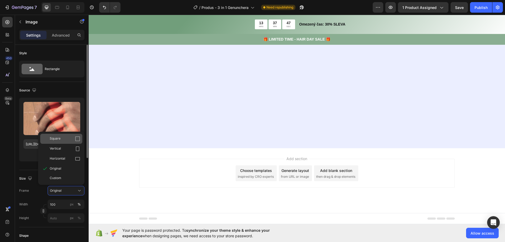
click at [69, 141] on div "Square" at bounding box center [61, 139] width 42 height 10
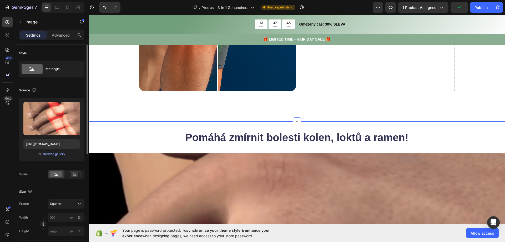
scroll to position [470, 0]
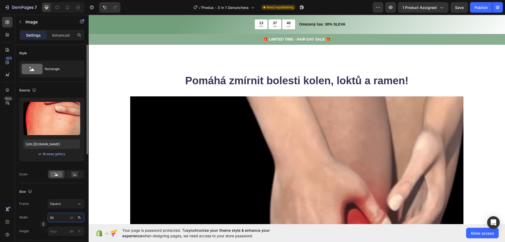
drag, startPoint x: 47, startPoint y: 218, endPoint x: 44, endPoint y: 217, distance: 3.1
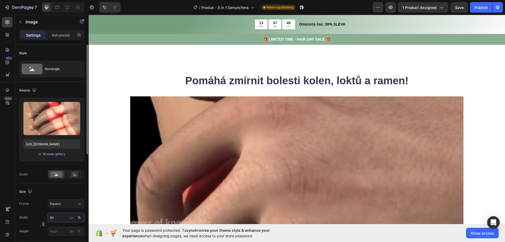
click at [44, 217] on div "Width 80 px %" at bounding box center [51, 216] width 65 height 9
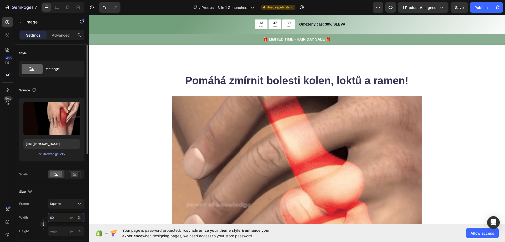
drag, startPoint x: 55, startPoint y: 215, endPoint x: 46, endPoint y: 215, distance: 9.5
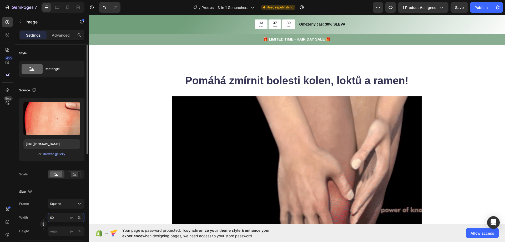
click at [46, 215] on div "Width 60 px %" at bounding box center [51, 216] width 65 height 9
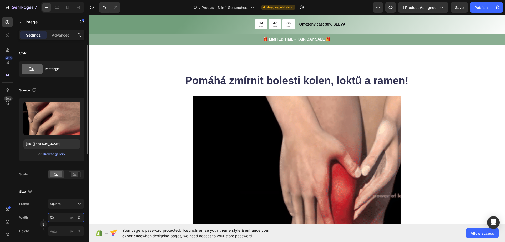
drag, startPoint x: 52, startPoint y: 217, endPoint x: 48, endPoint y: 217, distance: 3.2
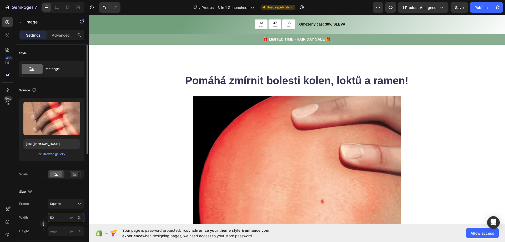
click at [48, 217] on input "50" at bounding box center [66, 216] width 37 height 9
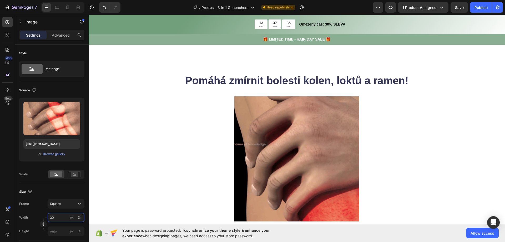
type input "30"
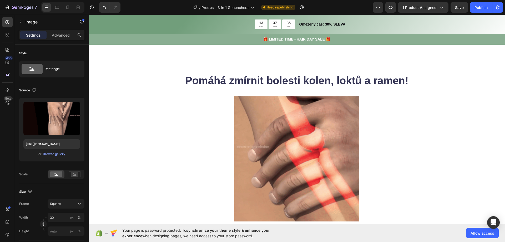
click at [199, 157] on div at bounding box center [297, 158] width 416 height 125
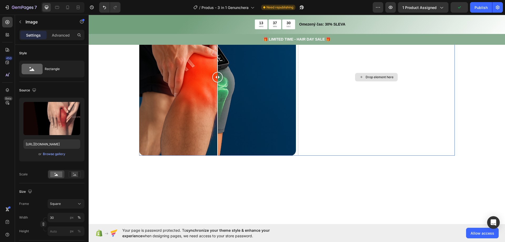
scroll to position [260, 0]
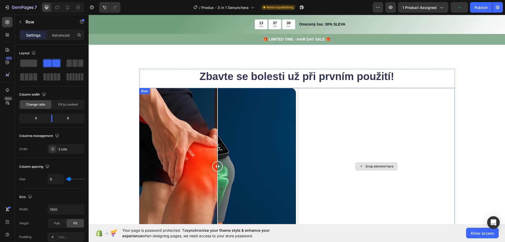
click at [314, 103] on div "Drop element here" at bounding box center [376, 166] width 157 height 157
click at [351, 128] on div "Drop element here" at bounding box center [376, 166] width 157 height 157
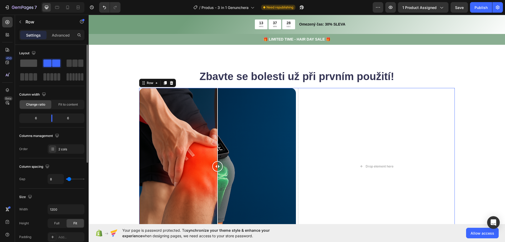
click at [33, 65] on span at bounding box center [28, 62] width 17 height 7
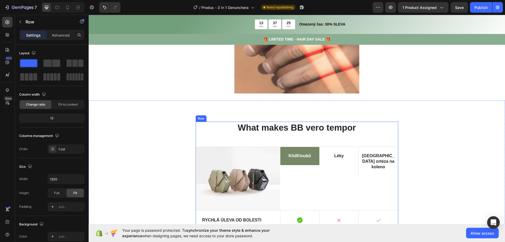
scroll to position [760, 0]
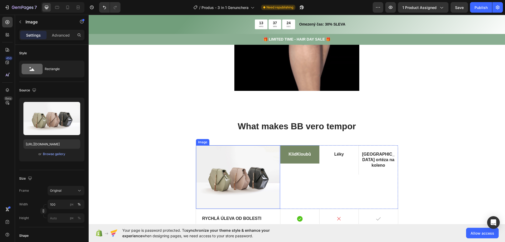
click at [232, 166] on img at bounding box center [238, 176] width 84 height 63
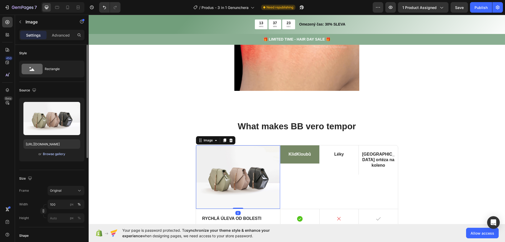
click at [52, 155] on div "Browse gallery" at bounding box center [54, 153] width 22 height 5
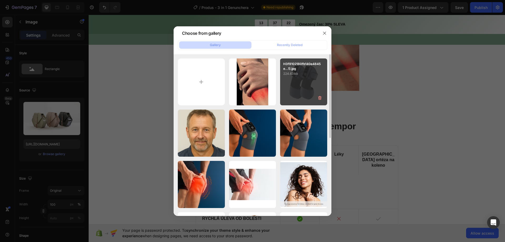
click at [297, 84] on div "H3f9102180fb140e4845e...1).jpg 224.63 kb" at bounding box center [303, 81] width 47 height 47
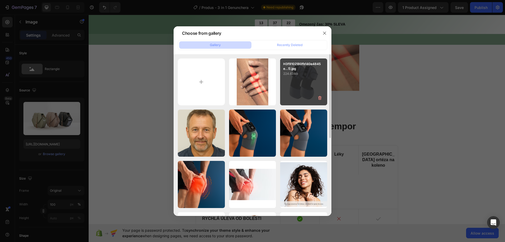
type input "https://cdn.shopify.com/s/files/1/0945/3436/9664/files/gempages_586145985361609…"
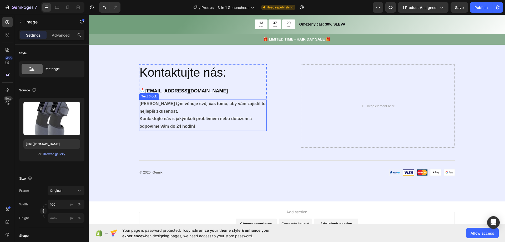
scroll to position [1075, 0]
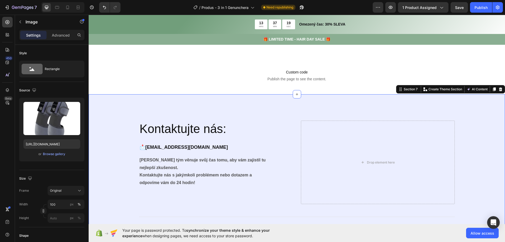
click at [120, 99] on div "Kontaktujte nás: 📩 support@klidtela.cz Heading Náš tým věnuje svůj čas tomu, ab…" at bounding box center [297, 176] width 416 height 164
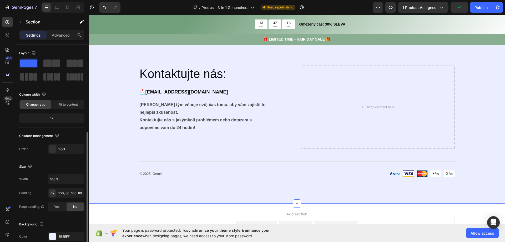
scroll to position [79, 0]
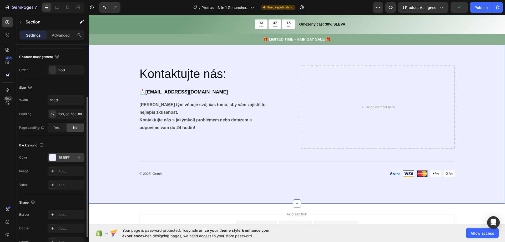
click at [63, 156] on div "EBEEFF" at bounding box center [65, 157] width 15 height 5
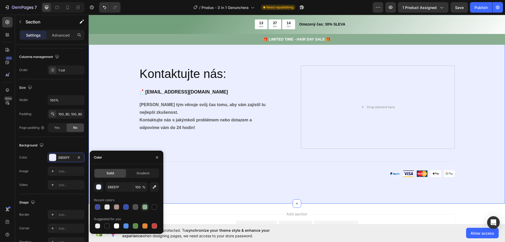
click at [144, 209] on div at bounding box center [145, 207] width 6 height 6
type input "8AAE92"
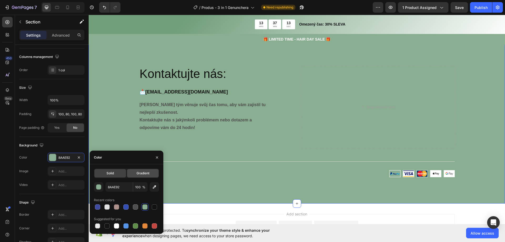
click at [139, 174] on span "Gradient" at bounding box center [142, 173] width 13 height 5
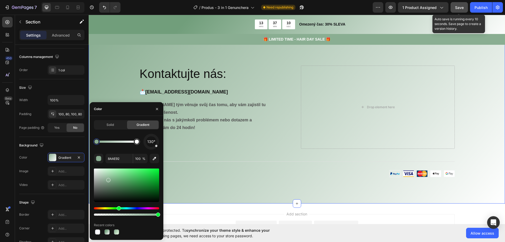
click at [458, 8] on span "Save" at bounding box center [459, 7] width 9 height 4
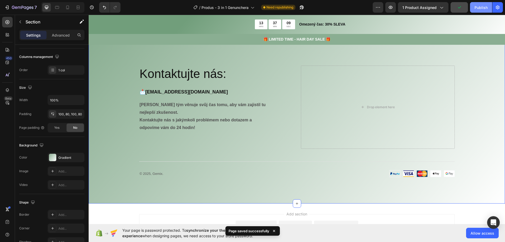
click at [481, 7] on div "Publish" at bounding box center [480, 8] width 13 height 6
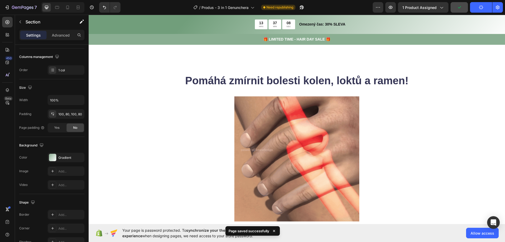
scroll to position [628, 0]
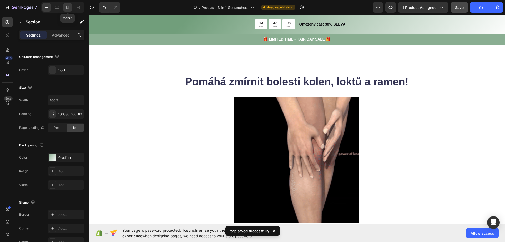
click at [67, 6] on icon at bounding box center [67, 7] width 5 height 5
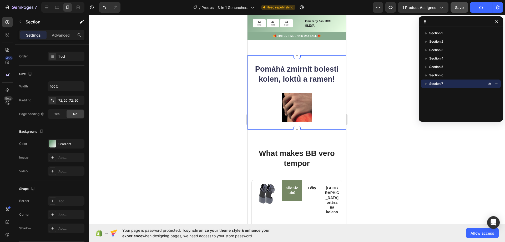
scroll to position [436, 0]
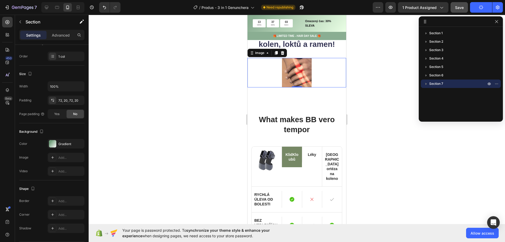
click at [307, 82] on img at bounding box center [297, 73] width 30 height 30
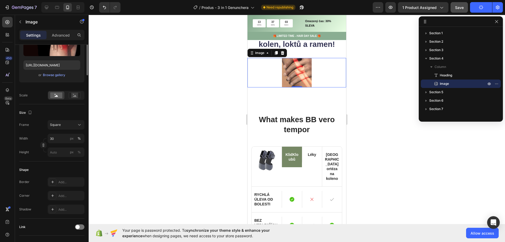
scroll to position [0, 0]
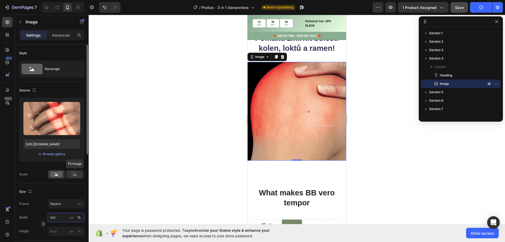
type input "100"
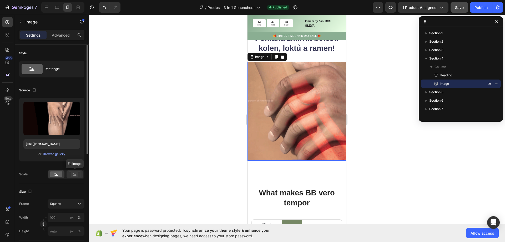
click at [69, 175] on icon at bounding box center [75, 174] width 12 height 6
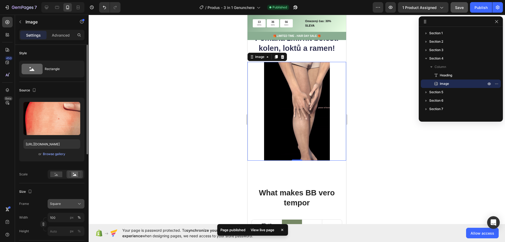
click at [63, 205] on div "Square" at bounding box center [63, 203] width 26 height 5
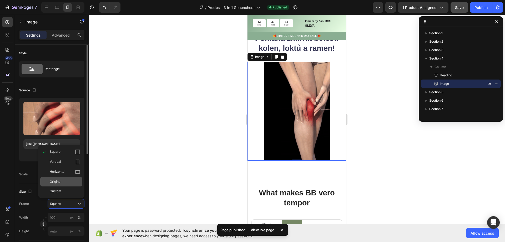
click at [63, 183] on div "Original" at bounding box center [65, 181] width 31 height 5
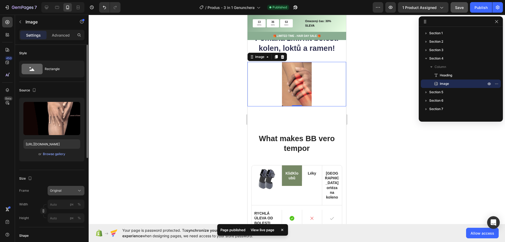
click at [72, 188] on div "Original" at bounding box center [66, 190] width 32 height 5
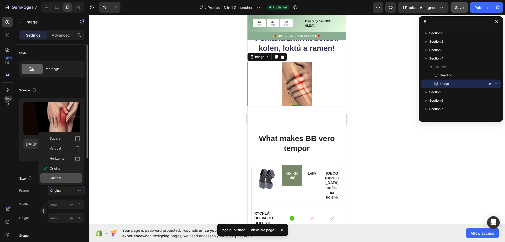
click at [65, 176] on div "Custom" at bounding box center [65, 177] width 31 height 5
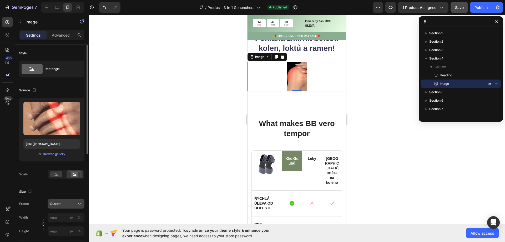
click at [58, 205] on div "Frame Custom Width px % Height px %" at bounding box center [51, 217] width 65 height 37
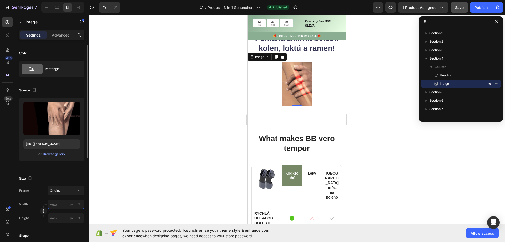
click at [57, 203] on input "px %" at bounding box center [66, 203] width 37 height 9
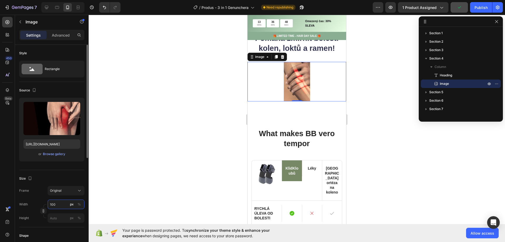
type input "100"
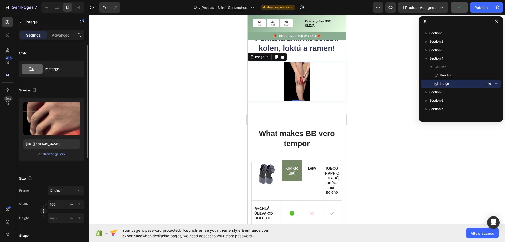
click at [63, 195] on div "Frame Original Width 100 px % Height px %" at bounding box center [51, 204] width 65 height 37
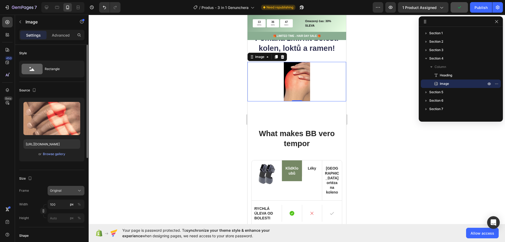
click at [63, 188] on div "Original" at bounding box center [63, 190] width 26 height 5
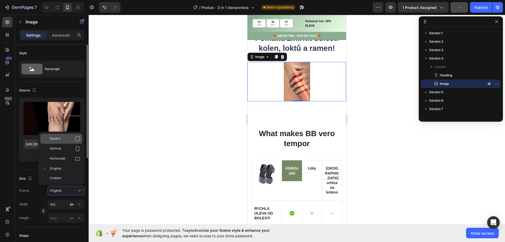
click at [64, 139] on div "Square" at bounding box center [65, 138] width 31 height 5
type input "100"
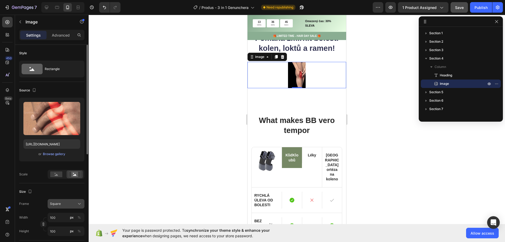
click at [60, 204] on span "Square" at bounding box center [55, 203] width 11 height 5
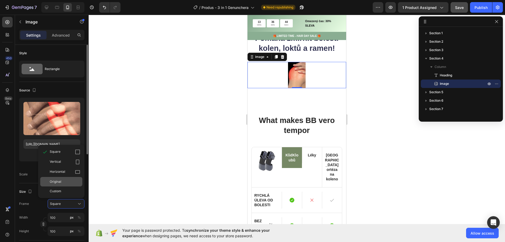
click at [67, 180] on div "Original" at bounding box center [65, 181] width 31 height 5
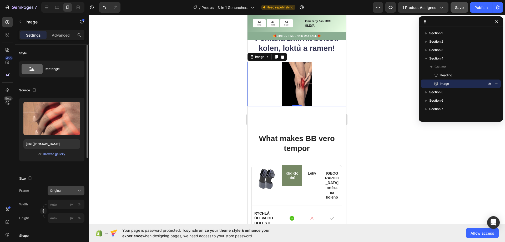
click at [59, 187] on button "Original" at bounding box center [66, 190] width 37 height 9
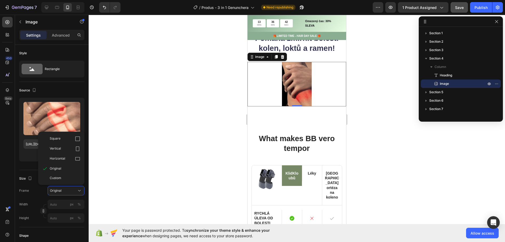
click at [131, 138] on div at bounding box center [297, 128] width 416 height 227
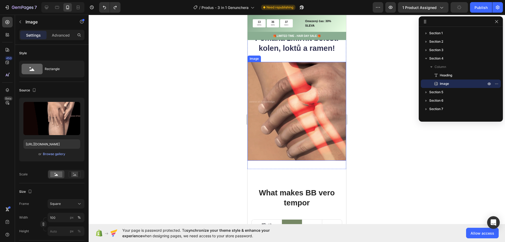
click at [272, 88] on img at bounding box center [296, 111] width 99 height 99
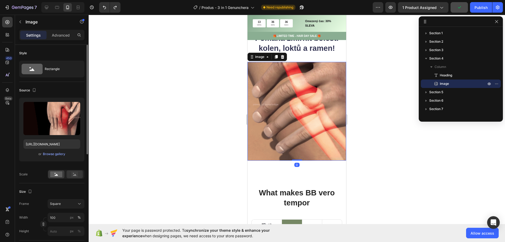
click at [75, 172] on rect at bounding box center [74, 173] width 7 height 5
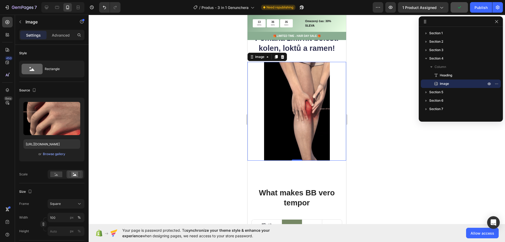
click at [223, 91] on div at bounding box center [297, 128] width 416 height 227
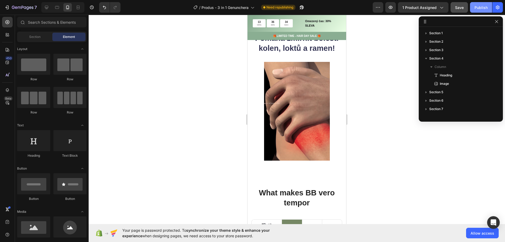
click at [480, 8] on div "Publish" at bounding box center [480, 8] width 13 height 6
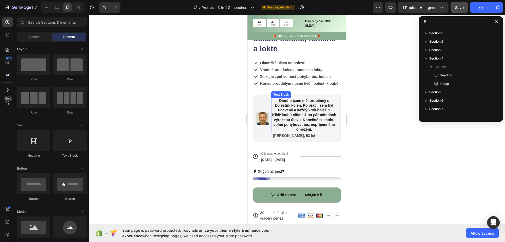
scroll to position [184, 0]
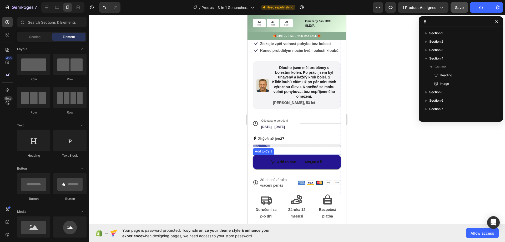
click at [300, 164] on icon "Add to cart" at bounding box center [300, 162] width 4 height 4
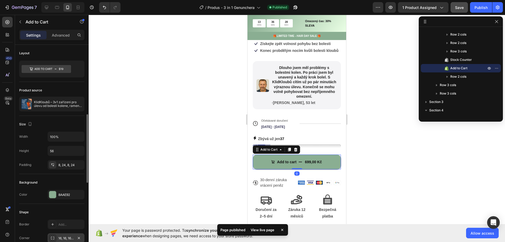
scroll to position [79, 0]
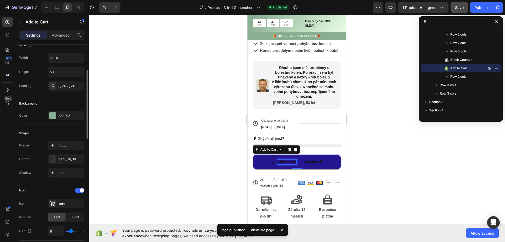
click at [277, 164] on div "Add to cart" at bounding box center [286, 161] width 19 height 5
click at [277, 164] on p "Add to cart" at bounding box center [286, 161] width 19 height 5
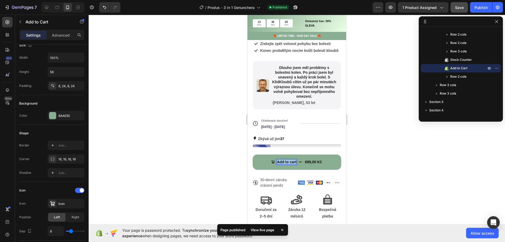
copy p "Add to cart"
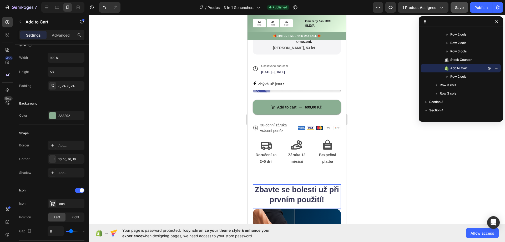
scroll to position [237, 0]
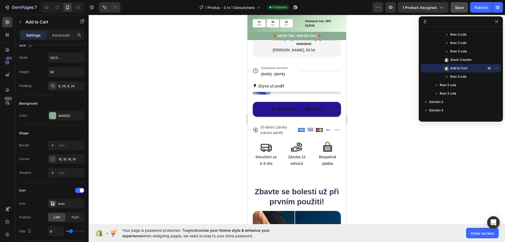
click at [265, 110] on button "Add to cart 699,00 Kč" at bounding box center [297, 109] width 88 height 15
click at [330, 110] on button "Add to cart 699,00 Kč" at bounding box center [297, 109] width 88 height 15
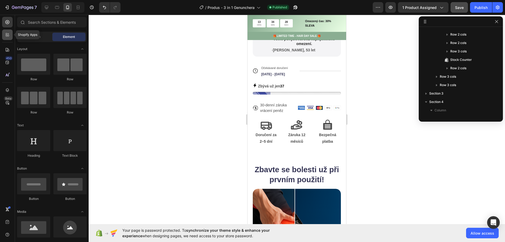
click at [10, 36] on div at bounding box center [7, 34] width 11 height 11
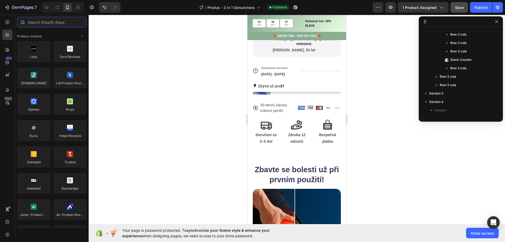
click at [47, 27] on input "text" at bounding box center [51, 22] width 69 height 11
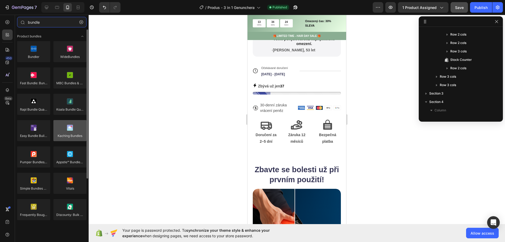
type input "bundle"
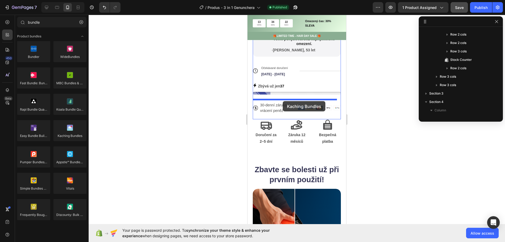
drag, startPoint x: 321, startPoint y: 149, endPoint x: 283, endPoint y: 101, distance: 60.8
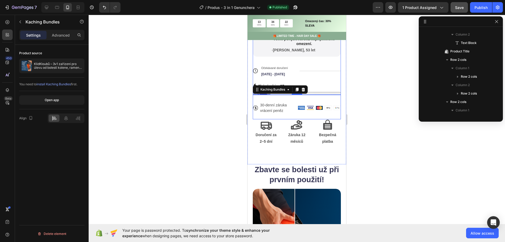
scroll to position [276, 0]
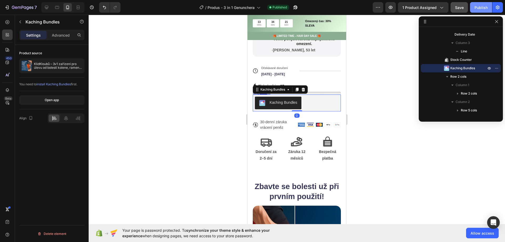
click at [483, 6] on div "Publish" at bounding box center [480, 8] width 13 height 6
click at [250, 37] on p "🎁 LIMITED TIME - HAIR DAY SALE 🎁" at bounding box center [297, 36] width 98 height 4
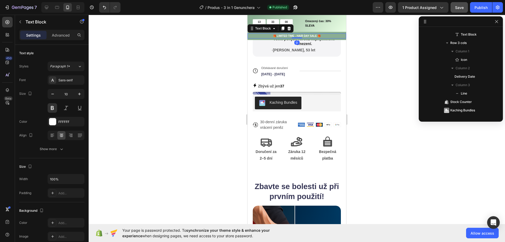
scroll to position [7, 0]
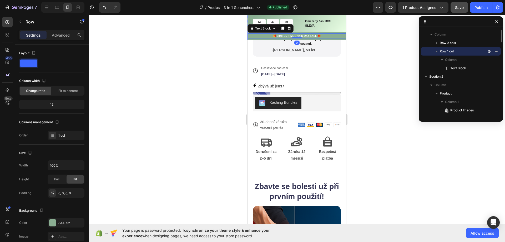
click at [248, 39] on div "🎁 LIMITED TIME - HAIR DAY SALE 🎁 Text Block 0 Row" at bounding box center [296, 36] width 99 height 8
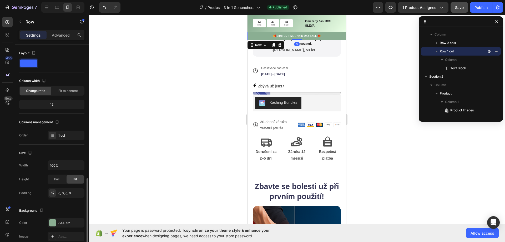
scroll to position [95, 0]
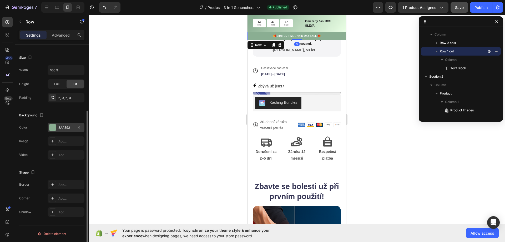
click at [66, 129] on div "8AAE92" at bounding box center [65, 127] width 15 height 5
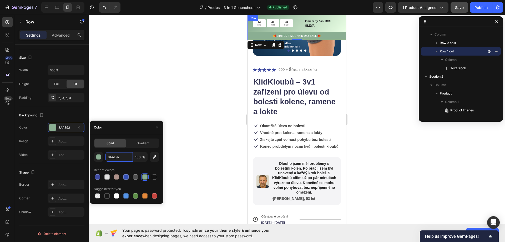
scroll to position [79, 0]
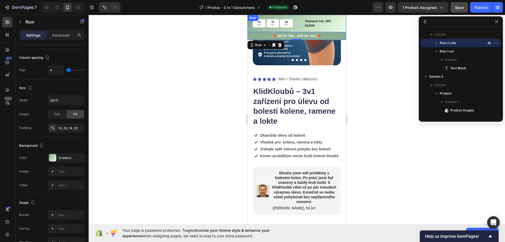
click at [249, 18] on div "Row" at bounding box center [252, 18] width 11 height 6
click at [279, 20] on icon at bounding box center [279, 20] width 3 height 4
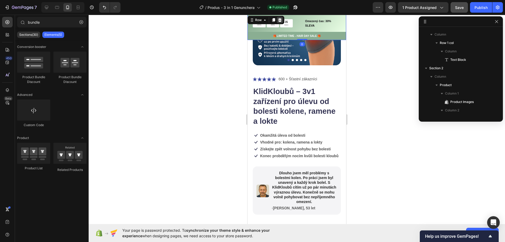
scroll to position [62, 0]
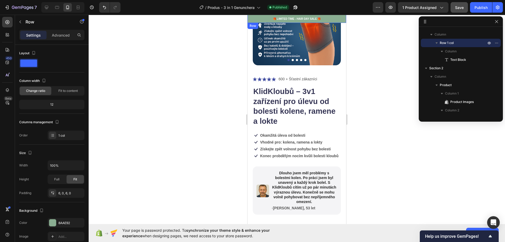
click at [251, 16] on div "🎁 LIMITED TIME - HAIR DAY SALE 🎁 Text Block Row" at bounding box center [296, 19] width 99 height 8
click at [281, 26] on icon at bounding box center [280, 28] width 4 height 4
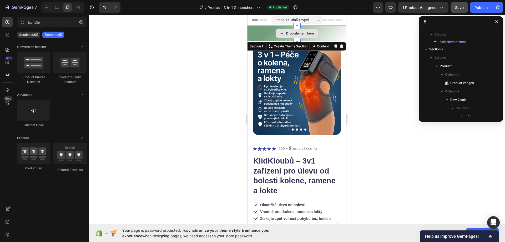
scroll to position [0, 0]
click at [256, 29] on div "Drop element here" at bounding box center [296, 34] width 99 height 16
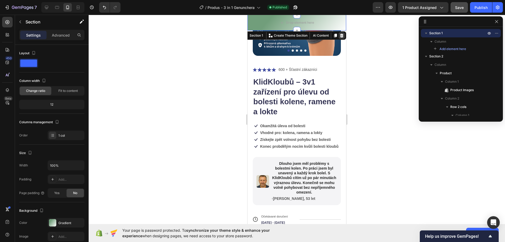
click at [340, 35] on icon at bounding box center [341, 36] width 3 height 4
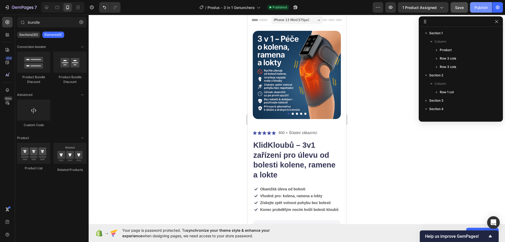
click at [481, 11] on button "Publish" at bounding box center [481, 7] width 22 height 11
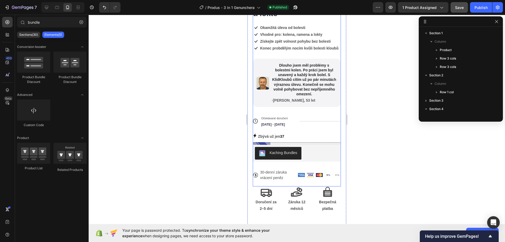
scroll to position [184, 0]
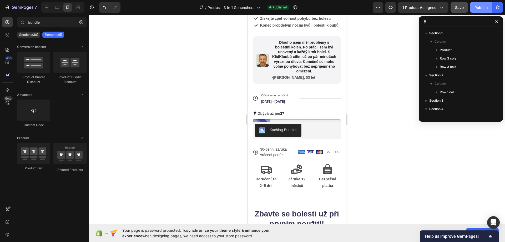
click at [479, 10] on button "Publish" at bounding box center [481, 7] width 22 height 11
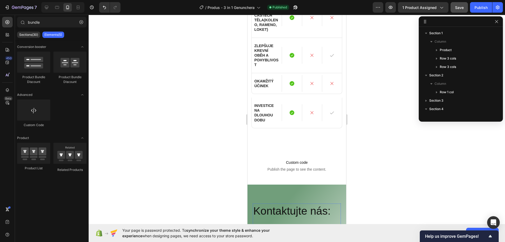
scroll to position [894, 0]
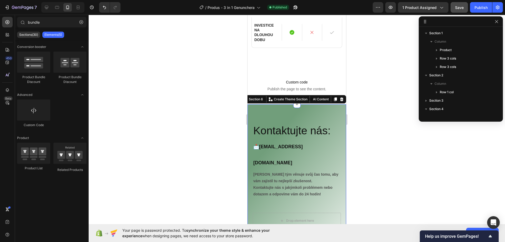
click at [255, 104] on div "Kontaktujte nás: 📩 support@klidtela.cz Heading Náš tým věnuje svůj čas tomu, ab…" at bounding box center [296, 191] width 99 height 174
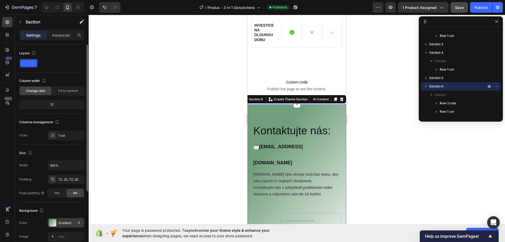
click at [56, 223] on div at bounding box center [52, 222] width 7 height 7
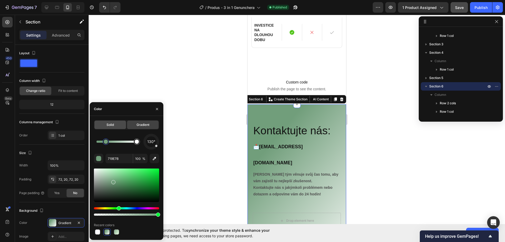
click at [111, 125] on span "Solid" at bounding box center [110, 124] width 7 height 5
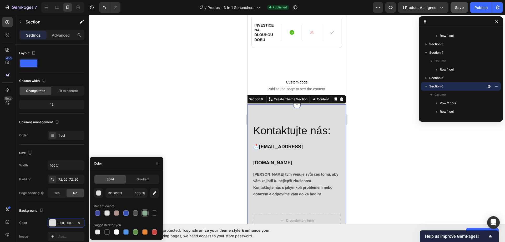
click at [144, 214] on div at bounding box center [144, 212] width 5 height 5
type input "8AAE92"
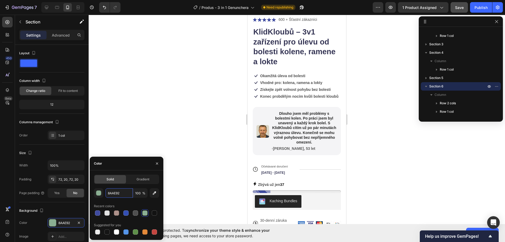
scroll to position [105, 0]
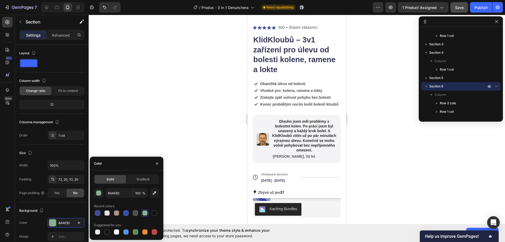
click at [8, 22] on icon at bounding box center [7, 21] width 5 height 5
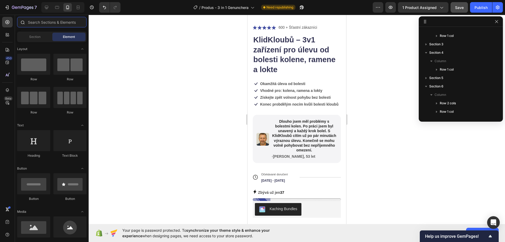
click at [35, 27] on input "text" at bounding box center [51, 22] width 69 height 11
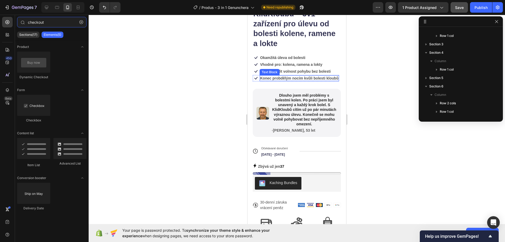
scroll to position [210, 0]
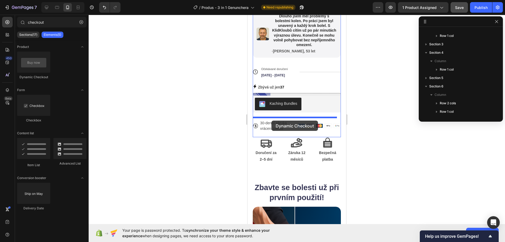
drag, startPoint x: 279, startPoint y: 77, endPoint x: 271, endPoint y: 120, distance: 44.0
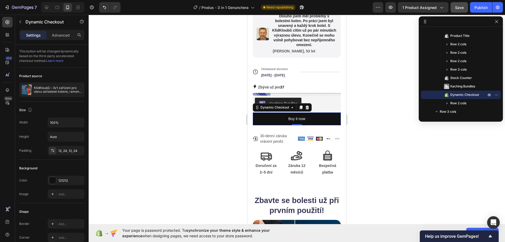
click at [171, 98] on div at bounding box center [297, 128] width 416 height 227
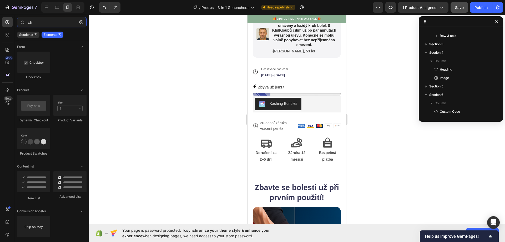
scroll to position [236, 0]
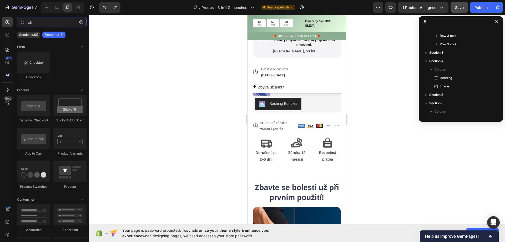
type input "c"
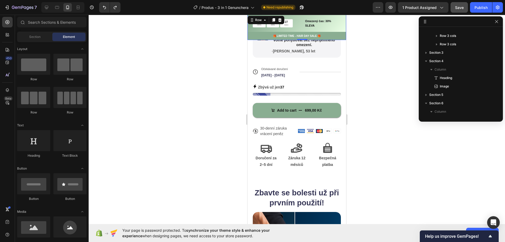
click at [250, 23] on div "12 HRS 50 MIN 27 SEC Countdown Timer Omezený čas: 30% SLEVA Text Block Row 0" at bounding box center [296, 23] width 99 height 17
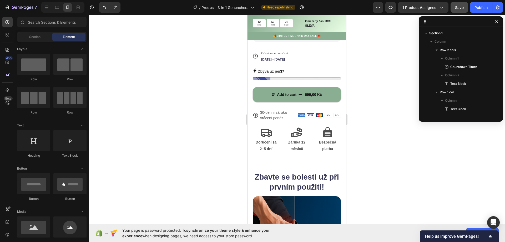
scroll to position [194, 0]
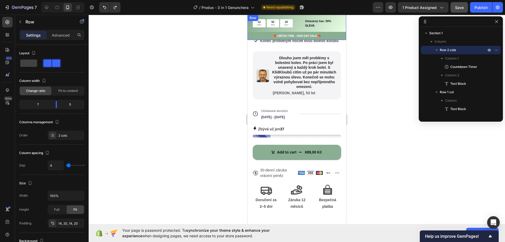
click at [339, 18] on div "12 HRS 50 MIN 20 SEC Countdown Timer Omezený čas: 30% SLEVA Text Block Row" at bounding box center [296, 23] width 99 height 17
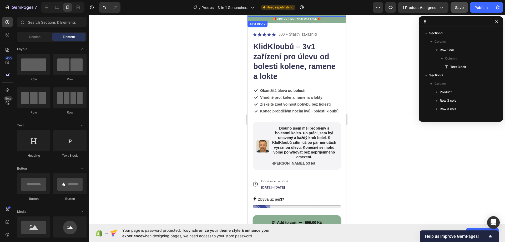
scroll to position [72, 0]
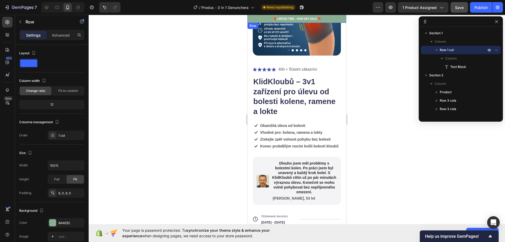
click at [339, 15] on div "🎁 LIMITED TIME - HAIR DAY SALE 🎁 Text Block Row" at bounding box center [296, 19] width 99 height 8
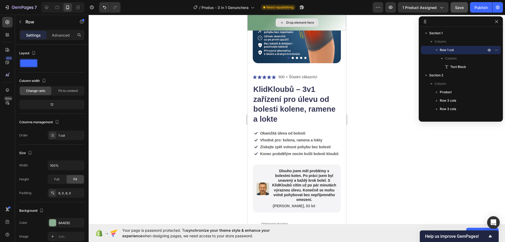
scroll to position [79, 0]
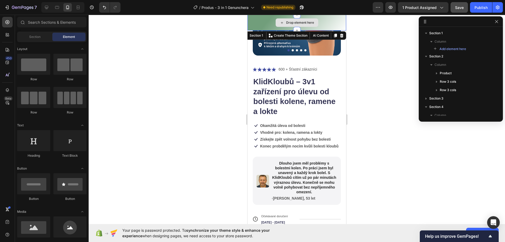
click at [340, 18] on div "Drop element here" at bounding box center [296, 23] width 99 height 16
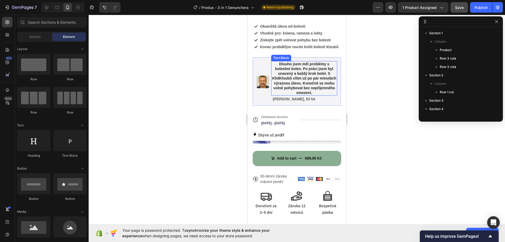
scroll to position [195, 0]
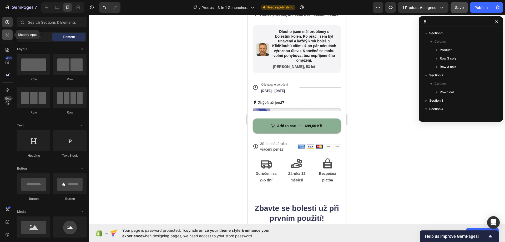
click at [10, 33] on div at bounding box center [7, 34] width 11 height 11
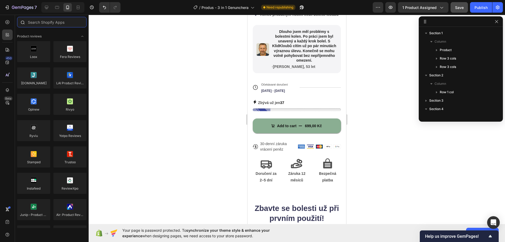
click at [32, 25] on input "text" at bounding box center [51, 22] width 69 height 11
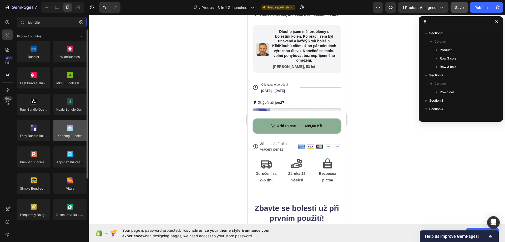
type input "bundle"
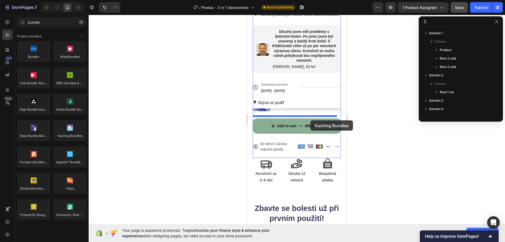
drag, startPoint x: 316, startPoint y: 140, endPoint x: 310, endPoint y: 120, distance: 21.1
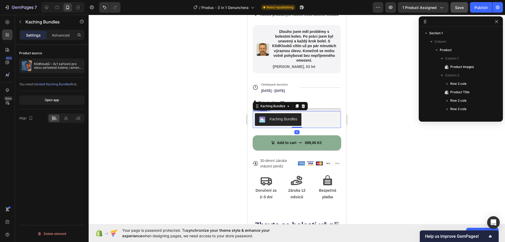
scroll to position [74, 0]
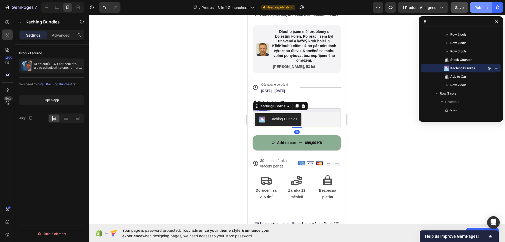
click at [479, 4] on button "Publish" at bounding box center [481, 7] width 22 height 11
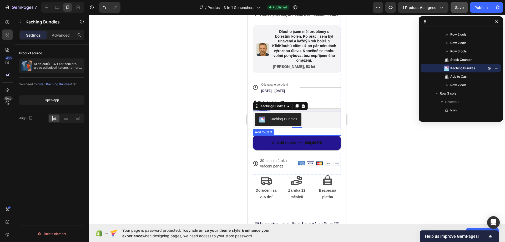
click at [295, 146] on button "Add to cart 699,00 Kč" at bounding box center [297, 142] width 88 height 15
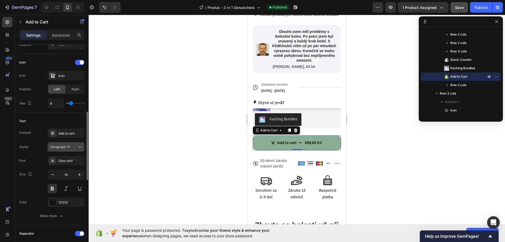
scroll to position [128, 0]
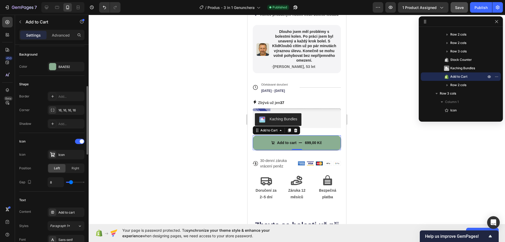
click at [65, 118] on div "Border Add... Corner 16, 16, 16, 16 Shadow Add..." at bounding box center [51, 110] width 65 height 37
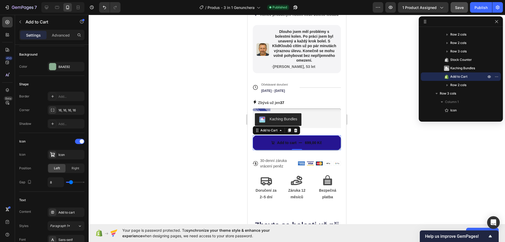
click at [272, 144] on icon "Add to cart" at bounding box center [273, 143] width 4 height 4
click at [281, 145] on div "Add to cart" at bounding box center [286, 142] width 19 height 5
click at [281, 145] on p "Add to cart" at bounding box center [286, 142] width 19 height 5
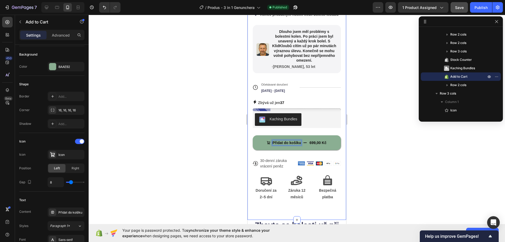
click at [226, 142] on div at bounding box center [297, 128] width 416 height 227
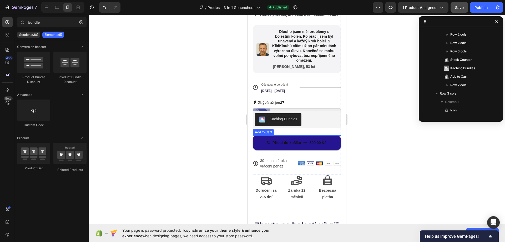
click at [254, 143] on button "Přidat do košíku 699,00 Kč" at bounding box center [297, 142] width 88 height 15
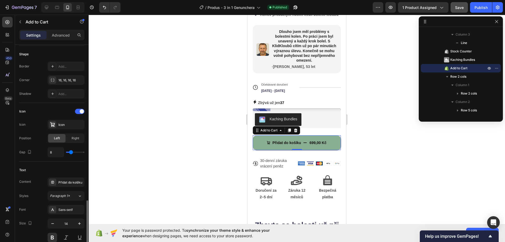
scroll to position [237, 0]
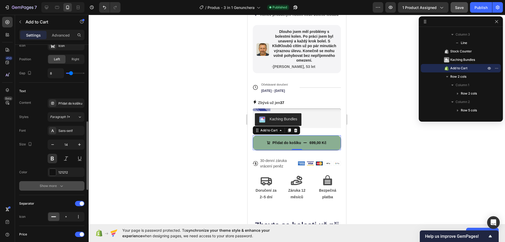
click at [59, 187] on icon "button" at bounding box center [61, 185] width 5 height 5
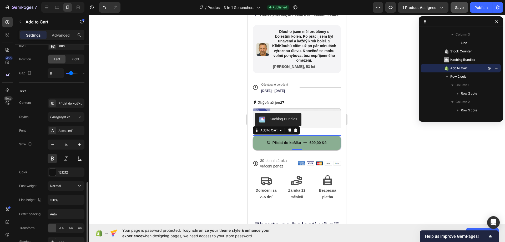
scroll to position [316, 0]
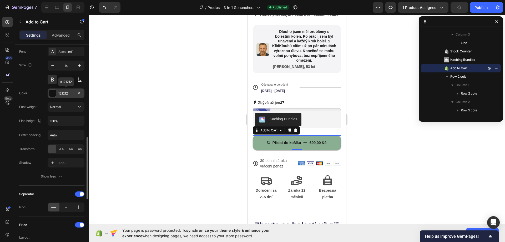
click at [53, 93] on div at bounding box center [52, 93] width 7 height 7
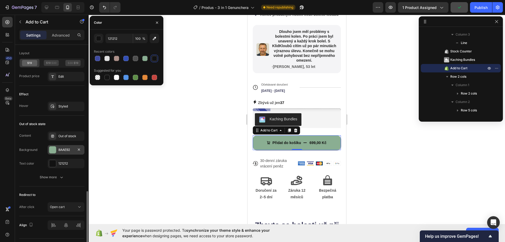
scroll to position [513, 0]
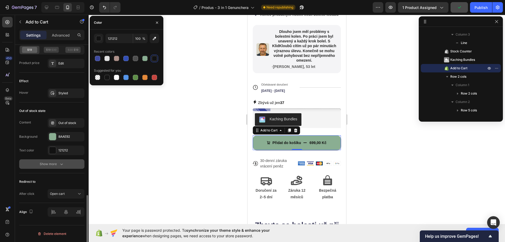
click at [54, 165] on div "Show more" at bounding box center [52, 163] width 24 height 5
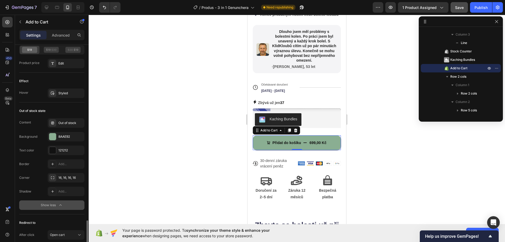
scroll to position [554, 0]
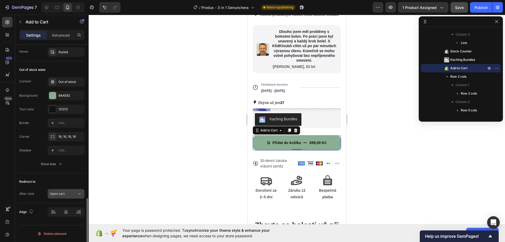
click at [65, 192] on div "Open cart" at bounding box center [63, 193] width 27 height 5
click at [482, 8] on div "Publish" at bounding box center [480, 8] width 13 height 6
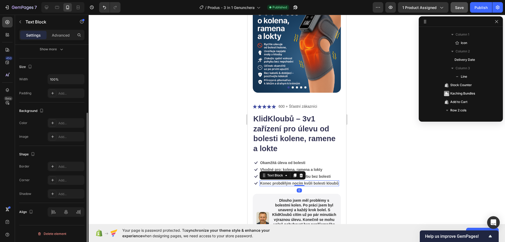
scroll to position [0, 0]
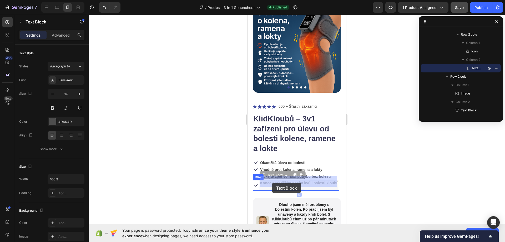
drag, startPoint x: 273, startPoint y: 180, endPoint x: 272, endPoint y: 183, distance: 3.0
